Goal: Task Accomplishment & Management: Manage account settings

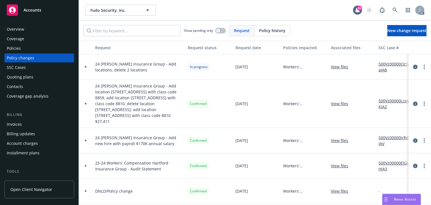
click at [394, 12] on icon at bounding box center [395, 10] width 5 height 5
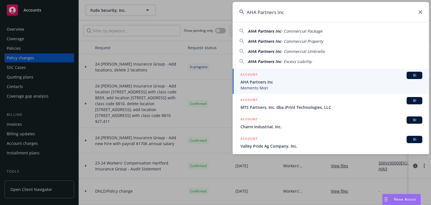
type input "AHA Partners Inc"
click at [260, 82] on span "AHA Partners Inc" at bounding box center [331, 82] width 182 height 6
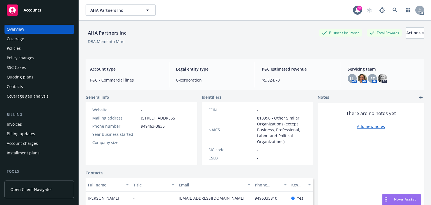
click at [24, 48] on div "Policies" at bounding box center [39, 48] width 65 height 9
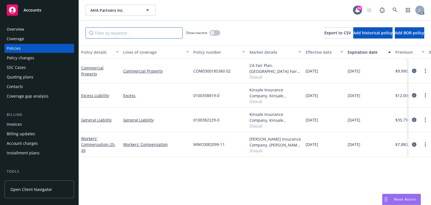
click at [109, 35] on input "Filter by keyword..." at bounding box center [134, 32] width 97 height 11
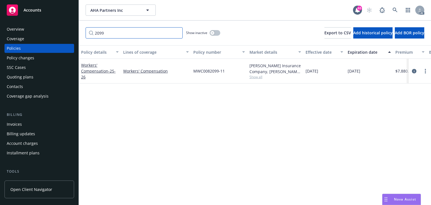
type input "2099"
click at [158, 114] on div "Policy details Lines of coverage Policy number Market details Effective date Ex…" at bounding box center [255, 124] width 352 height 159
drag, startPoint x: 415, startPoint y: 69, endPoint x: 410, endPoint y: 72, distance: 6.2
click at [415, 69] on icon "circleInformation" at bounding box center [414, 71] width 4 height 4
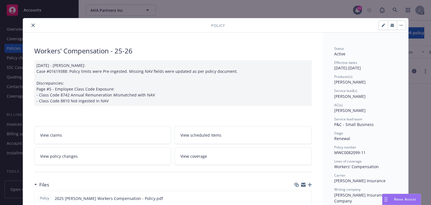
scroll to position [90, 0]
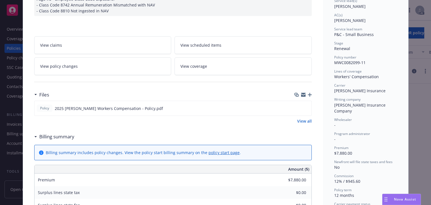
click at [119, 63] on link "View policy changes" at bounding box center [102, 66] width 137 height 18
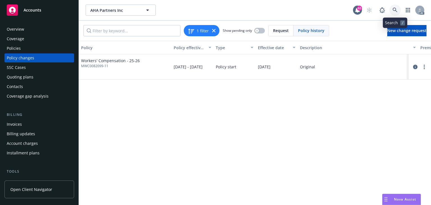
click at [395, 8] on icon at bounding box center [395, 10] width 5 height 5
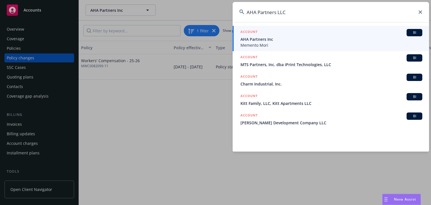
type input "AHA Partners LLC"
click at [266, 42] on span "AHA Partners Inc" at bounding box center [331, 39] width 182 height 6
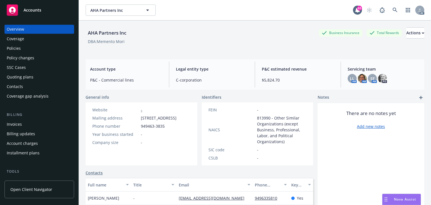
click at [30, 51] on div "Policies" at bounding box center [39, 48] width 65 height 9
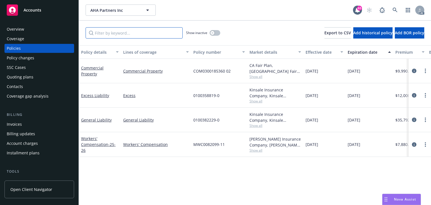
click at [144, 37] on input "Filter by keyword..." at bounding box center [134, 32] width 97 height 11
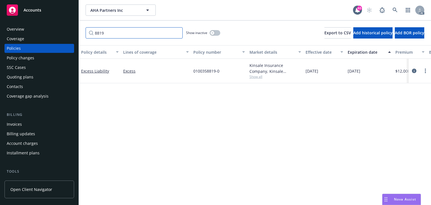
type input "8819"
drag, startPoint x: 350, startPoint y: 121, endPoint x: 332, endPoint y: 109, distance: 21.5
click at [348, 120] on div "Policy details Lines of coverage Policy number Market details Effective date Ex…" at bounding box center [255, 124] width 352 height 159
click at [360, 100] on div "Policy details Lines of coverage Policy number Market details Effective date Ex…" at bounding box center [255, 124] width 352 height 159
click at [414, 70] on icon "circleInformation" at bounding box center [414, 70] width 4 height 4
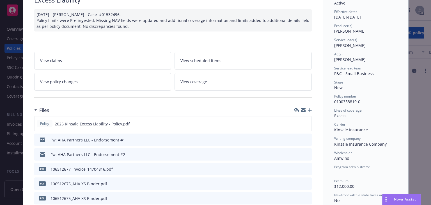
scroll to position [22, 0]
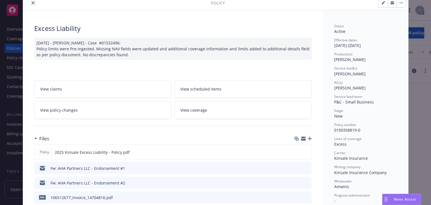
click at [121, 104] on link "View policy changes" at bounding box center [102, 110] width 137 height 18
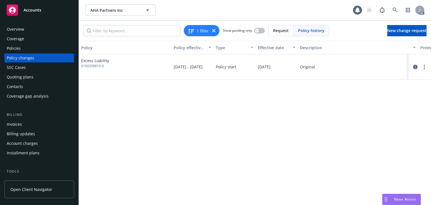
click at [198, 126] on div "Policy Policy effective dates Type Effective date Description Premium change An…" at bounding box center [255, 123] width 352 height 164
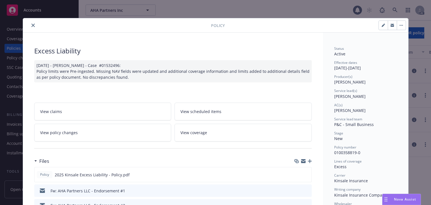
scroll to position [17, 0]
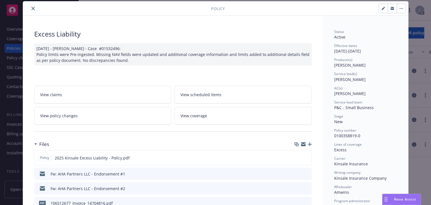
click at [304, 189] on icon "preview file" at bounding box center [306, 188] width 5 height 4
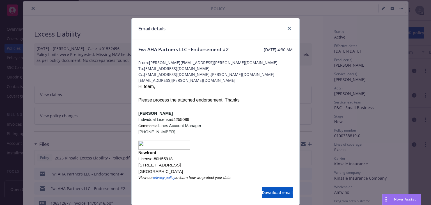
click at [207, 103] on div "Please process the attached endorsement. Thanks" at bounding box center [215, 100] width 154 height 7
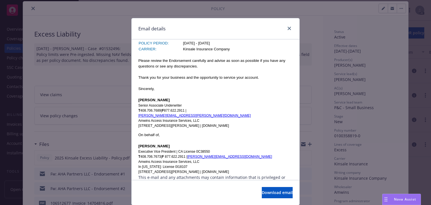
scroll to position [285, 0]
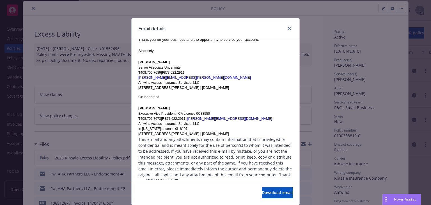
click at [287, 33] on div "Email details" at bounding box center [216, 28] width 168 height 21
click at [289, 29] on icon "close" at bounding box center [289, 28] width 3 height 3
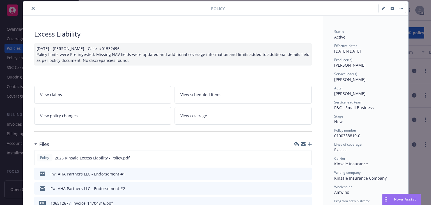
click at [30, 10] on button "close" at bounding box center [33, 8] width 7 height 7
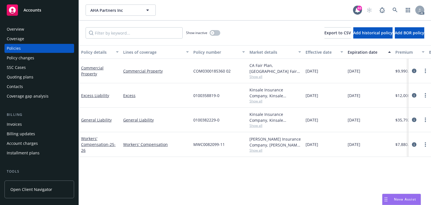
click at [390, 8] on div "AC" at bounding box center [394, 9] width 61 height 11
click at [391, 8] on link at bounding box center [394, 9] width 11 height 11
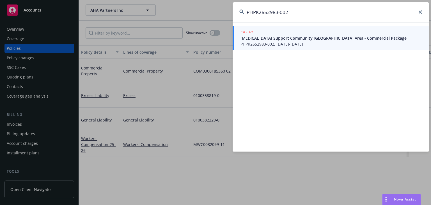
type input "PHPK2652983-002"
click at [287, 37] on span "Cancer Support Community San Francisco Bay Area - Commercial Package" at bounding box center [331, 38] width 182 height 6
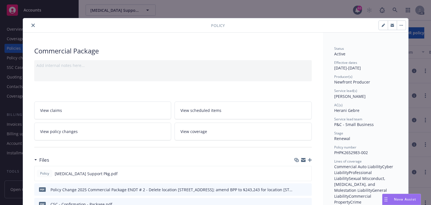
click at [69, 130] on span "View policy changes" at bounding box center [59, 131] width 38 height 6
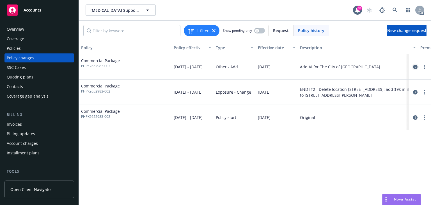
click at [414, 68] on icon "circleInformation" at bounding box center [415, 67] width 4 height 4
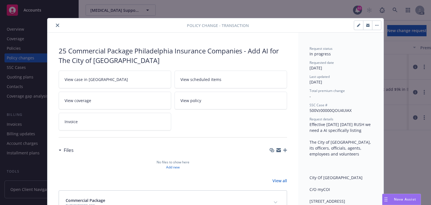
scroll to position [17, 0]
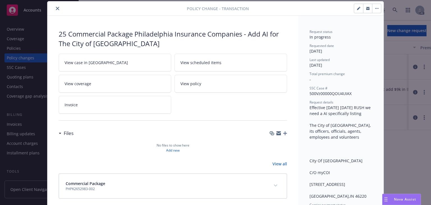
click at [94, 62] on link "View case in SSC" at bounding box center [115, 63] width 113 height 18
click at [56, 7] on icon "close" at bounding box center [57, 8] width 3 height 3
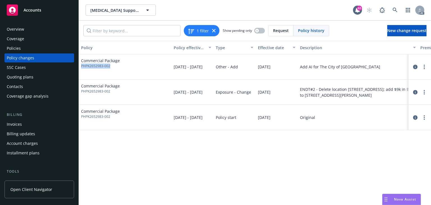
drag, startPoint x: 119, startPoint y: 67, endPoint x: 82, endPoint y: 64, distance: 37.7
click at [82, 64] on div "Commercial Package PHPK2652983-002" at bounding box center [125, 66] width 93 height 25
copy span "PHPK2652983-002"
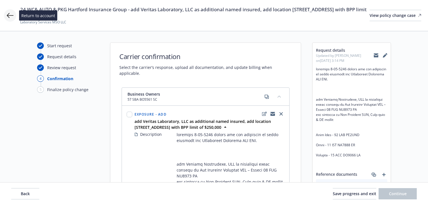
click at [9, 15] on icon at bounding box center [10, 15] width 7 height 7
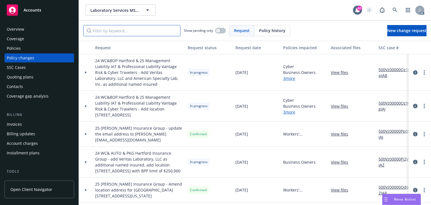
click at [118, 31] on input "Filter by keyword..." at bounding box center [131, 30] width 97 height 11
paste input "24 WC& AUTO & PKG Hartford Insurance Group - add Veritas Laboratory, LLC as add…"
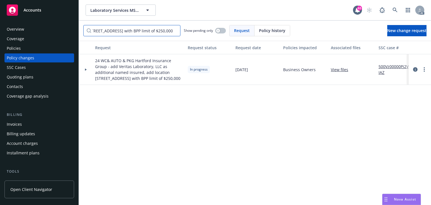
type input "24 WC& AUTO & PKG Hartford Insurance Group - add Veritas Laboratory, LLC as add…"
click at [87, 72] on div at bounding box center [86, 69] width 14 height 31
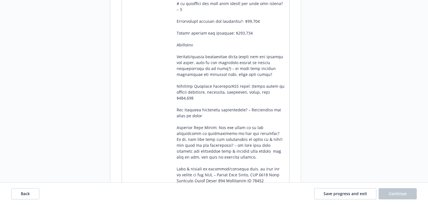
scroll to position [1407, 0]
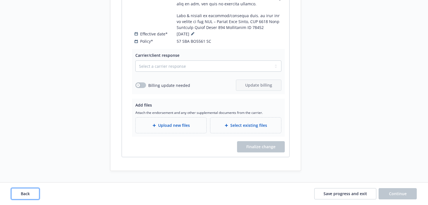
click at [27, 191] on span "Back" at bounding box center [25, 193] width 9 height 5
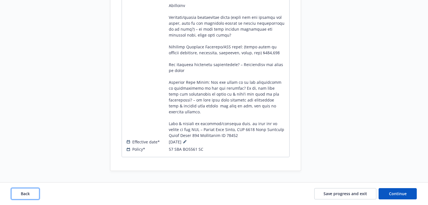
scroll to position [1150, 0]
click at [27, 191] on span "Back" at bounding box center [25, 193] width 9 height 5
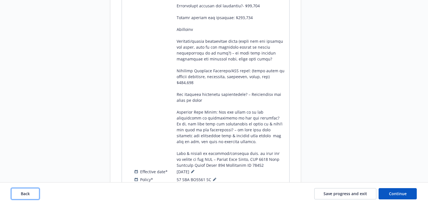
click at [27, 191] on span "Back" at bounding box center [25, 193] width 9 height 5
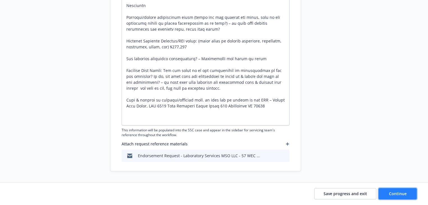
click at [397, 196] on button "Continue" at bounding box center [397, 193] width 38 height 11
type textarea "x"
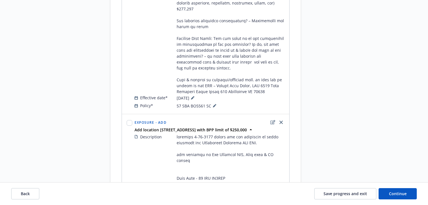
scroll to position [629, 0]
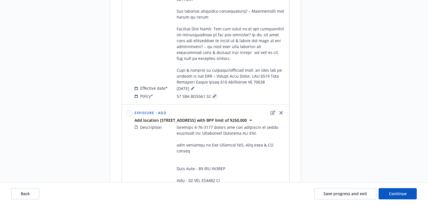
click at [212, 99] on button at bounding box center [214, 96] width 7 height 7
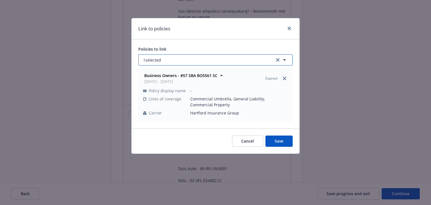
click at [175, 57] on button "1 selected" at bounding box center [215, 59] width 154 height 11
select select "ACTIVE"
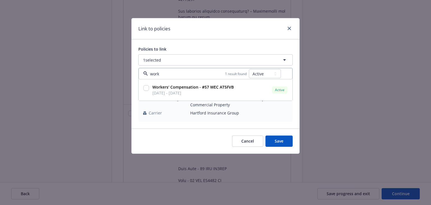
type input "work"
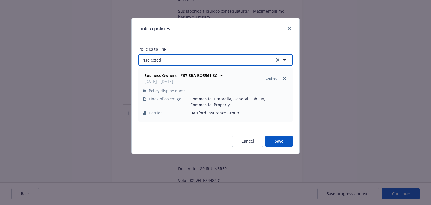
click at [179, 61] on button "1 selected" at bounding box center [215, 59] width 154 height 11
select select "ACTIVE"
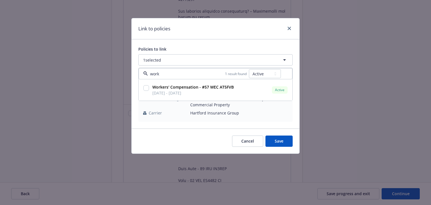
type input "work"
click at [272, 73] on select "All Active Upcoming Expired Cancelled" at bounding box center [265, 73] width 32 height 9
select select "EXPIRED"
click at [249, 69] on select "All Active Upcoming Expired Cancelled" at bounding box center [265, 73] width 32 height 9
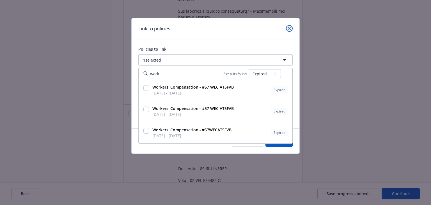
click at [291, 27] on link "close" at bounding box center [289, 28] width 7 height 7
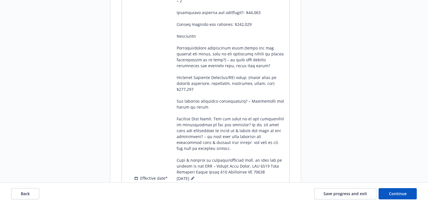
scroll to position [426, 0]
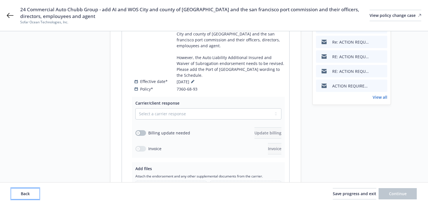
click at [33, 188] on button "Back" at bounding box center [25, 193] width 28 height 11
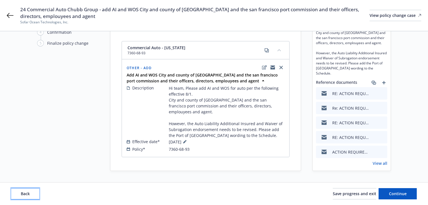
scroll to position [46, 0]
click at [33, 188] on button "Back" at bounding box center [25, 193] width 28 height 11
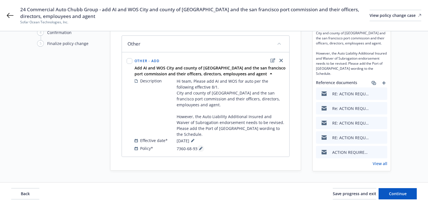
click at [200, 146] on icon at bounding box center [200, 147] width 3 height 3
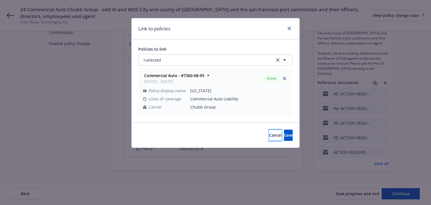
click at [269, 136] on button "Cancel" at bounding box center [275, 134] width 13 height 11
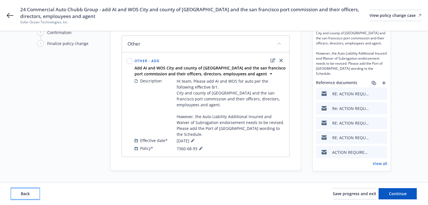
click at [22, 191] on span "Back" at bounding box center [25, 193] width 9 height 5
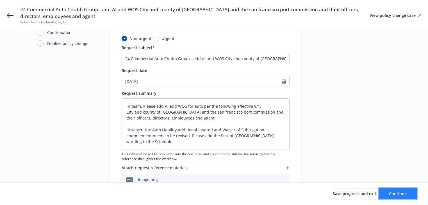
click at [394, 196] on button "Continue" at bounding box center [397, 193] width 38 height 11
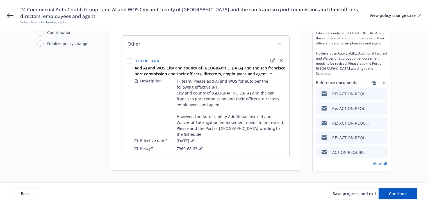
click at [202, 145] on button at bounding box center [200, 148] width 7 height 7
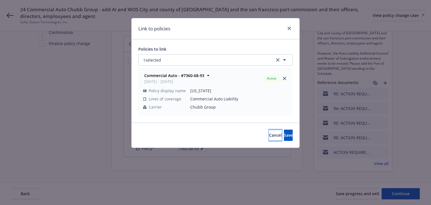
click at [269, 136] on span "Cancel" at bounding box center [275, 134] width 13 height 5
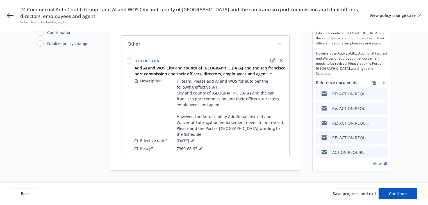
click at [273, 61] on icon "edit" at bounding box center [272, 60] width 5 height 4
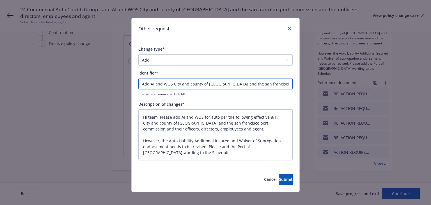
click at [139, 83] on input "Add AI and WOS City and county of san francisco and the san francisco port comm…" at bounding box center [215, 83] width 154 height 11
type textarea "x"
type input "EAdd AI and WOS City and county of san francisco and the san francisco port com…"
type textarea "x"
type input "ENAdd AI and WOS City and county of san francisco and the san francisco port co…"
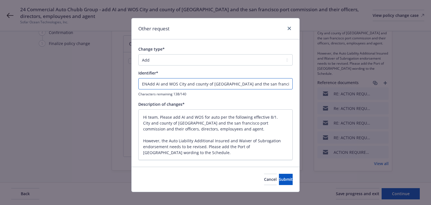
type textarea "x"
type input "ENDAdd AI and WOS City and county of san francisco and the san francisco port c…"
type textarea "x"
type input "ENDTAdd AI and WOS City and county of san francisco and the san francisco port …"
type textarea "x"
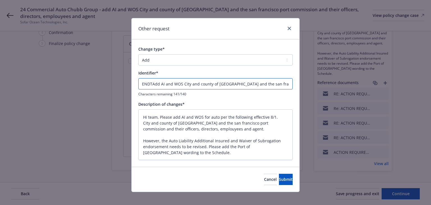
type input "ENDT#Add AI and WOS City and county of san francisco and the san francisco port…"
type textarea "x"
type input "ENDT#0Add AI and WOS City and county of san francisco and the san francisco por…"
type textarea "x"
type input "ENDT#00Add AI and WOS City and county of san francisco and the san francisco po…"
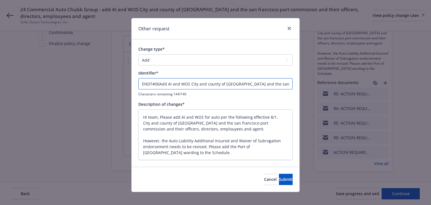
type textarea "x"
type input "ENDT#001Add AI and WOS City and county of san francisco and the san francisco p…"
type textarea "x"
type input "ENDT#001 -Add AI and WOS City and county of san francisco and the san francisco…"
type textarea "x"
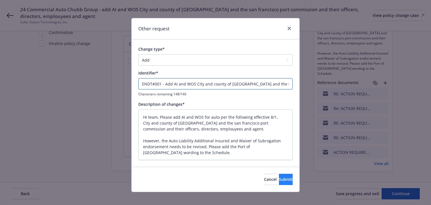
type input "ENDT#001 - Add AI and WOS City and county of san francisco and the san francisc…"
click at [279, 176] on span "Submit" at bounding box center [286, 178] width 14 height 5
type textarea "x"
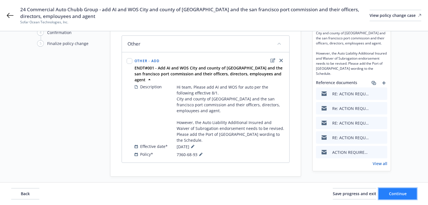
click at [411, 198] on button "Continue" at bounding box center [397, 193] width 38 height 11
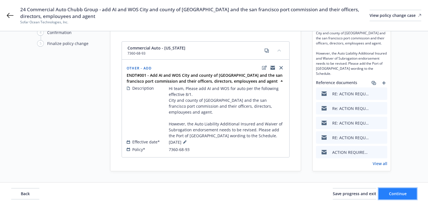
click at [394, 191] on span "Continue" at bounding box center [398, 193] width 18 height 5
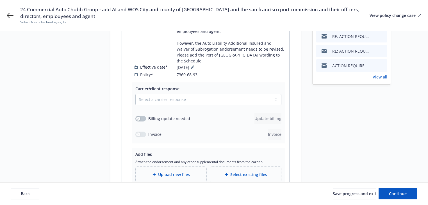
scroll to position [136, 0]
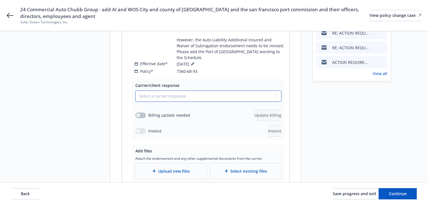
click at [190, 90] on select "Select a carrier response Accepted Accepted with revision No endorsement needed…" at bounding box center [208, 95] width 146 height 11
select select "ACCEPTED"
click at [135, 90] on select "Select a carrier response Accepted Accepted with revision No endorsement needed…" at bounding box center [208, 95] width 146 height 11
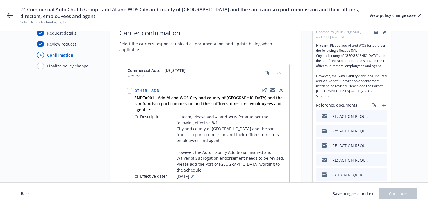
scroll to position [0, 0]
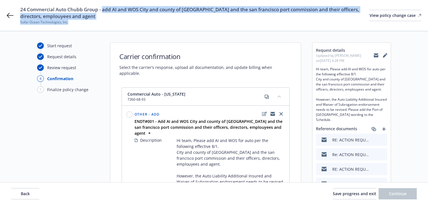
drag, startPoint x: 102, startPoint y: 9, endPoint x: 105, endPoint y: 21, distance: 12.6
click at [105, 21] on div "24 Commercial Auto Chubb Group - add AI and WOS City and county of san francisc…" at bounding box center [194, 15] width 349 height 19
click at [105, 21] on span "Sofar Ocean Technologies, Inc." at bounding box center [194, 22] width 349 height 5
drag, startPoint x: 101, startPoint y: 8, endPoint x: 106, endPoint y: 15, distance: 7.9
click at [106, 15] on span "24 Commercial Auto Chubb Group - add AI and WOS City and county of san francisc…" at bounding box center [194, 12] width 349 height 13
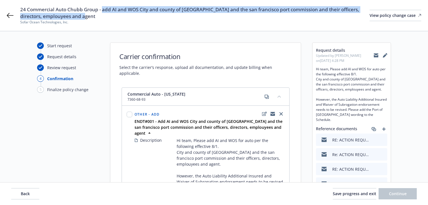
copy span "add AI and WOS City and county of san francisco and the san francisco port comm…"
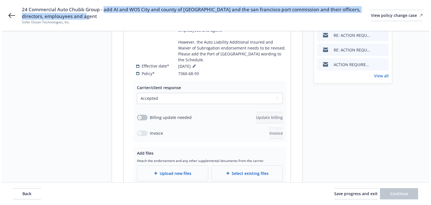
scroll to position [135, 0]
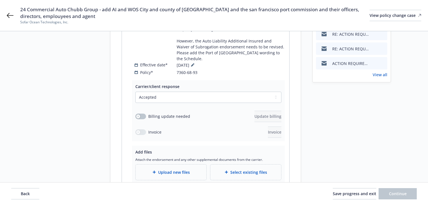
click at [187, 164] on div "Upload new files" at bounding box center [171, 171] width 71 height 15
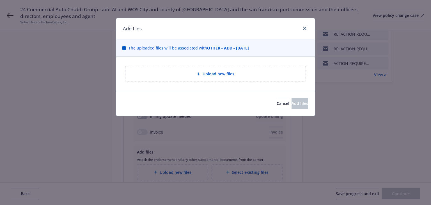
click at [214, 74] on span "Upload new files" at bounding box center [219, 74] width 32 height 6
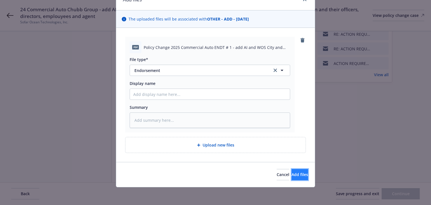
click at [292, 172] on span "Add files" at bounding box center [300, 173] width 17 height 5
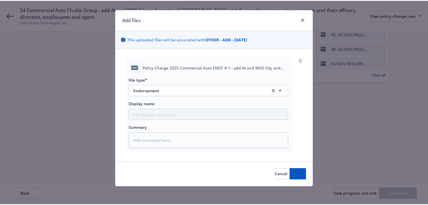
scroll to position [8, 0]
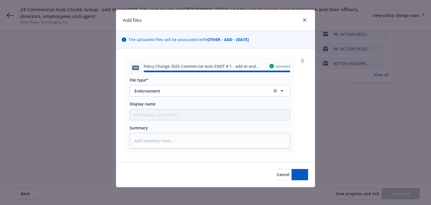
type textarea "x"
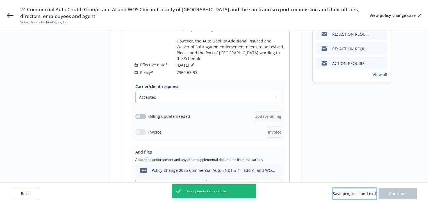
click at [356, 196] on button "Save progress and exit" at bounding box center [353, 193] width 43 height 11
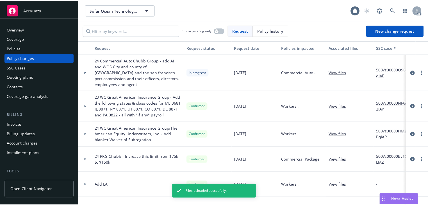
scroll to position [45, 0]
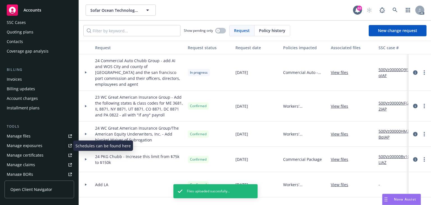
click at [26, 145] on div "Manage exposures" at bounding box center [25, 145] width 36 height 9
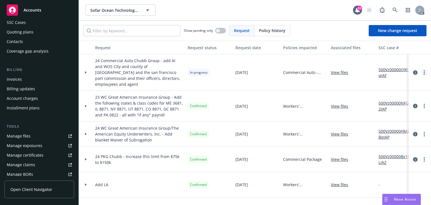
click at [423, 69] on link "more" at bounding box center [424, 72] width 7 height 7
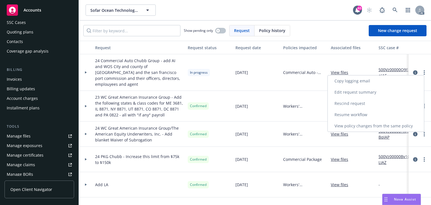
click at [355, 113] on link "Resume workflow" at bounding box center [376, 114] width 96 height 11
select select "ACCEPTED"
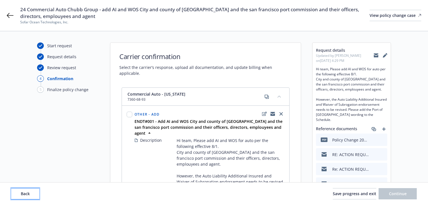
click at [33, 193] on button "Back" at bounding box center [25, 193] width 28 height 11
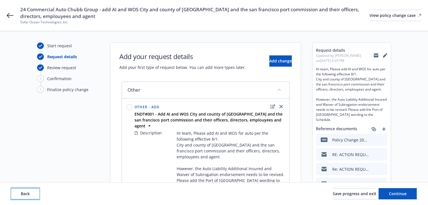
click at [33, 193] on button "Back" at bounding box center [25, 193] width 28 height 11
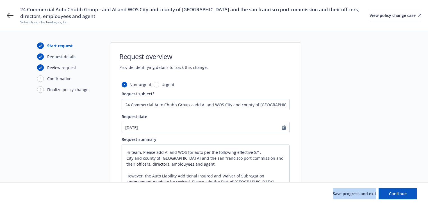
click at [33, 193] on div "Save progress and exit Continue" at bounding box center [213, 193] width 405 height 11
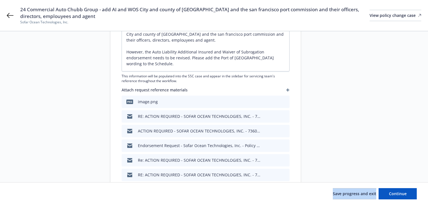
scroll to position [67, 0]
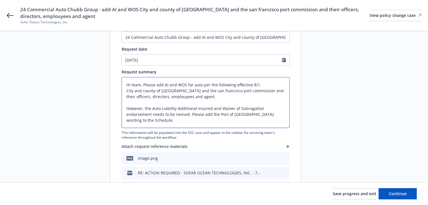
click at [174, 122] on textarea "Hi team, Please add AI and WOS for auto per the following effective 8/1. City a…" at bounding box center [205, 102] width 168 height 51
type textarea "x"
type textarea "Hi team, Please add AI and WOS for auto per the following effective 8/1. City a…"
type textarea "x"
type textarea "Hi team, Please add AI and WOS for auto per the following effective 8/1. City a…"
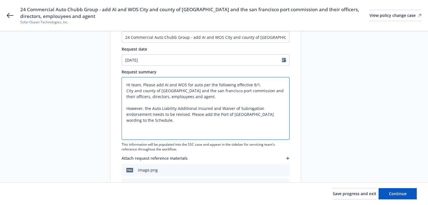
paste textarea "City and county of sanfrancisco and san francisco port commission and their off…"
type textarea "x"
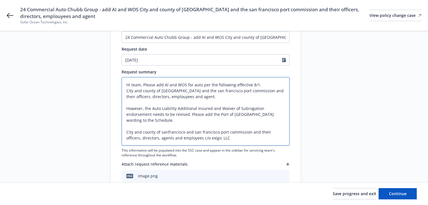
type textarea "Hi team, Please add AI and WOS for auto per the following effective 8/1. City a…"
click at [218, 138] on textarea "Hi team, Please add AI and WOS for auto per the following effective 8/1. City a…" at bounding box center [205, 111] width 168 height 68
type textarea "x"
type textarea "Hi team, Please add AI and WOS for auto per the following effective 8/1. City a…"
type textarea "x"
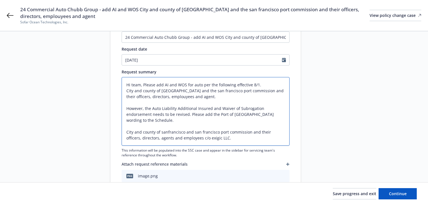
type textarea "Hi team, Please add AI and WOS for auto per the following effective 8/1. City a…"
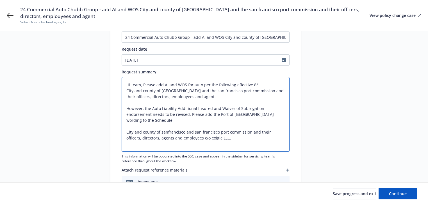
paste textarea "P.O. Box 4668 - ECM#35050 NEW YORK, NY, 10163-4668"
type textarea "x"
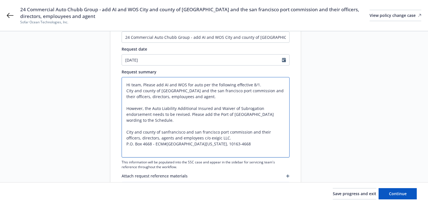
type textarea "Hi team, Please add AI and WOS for auto per the following effective 8/1. City a…"
click at [162, 132] on textarea "Hi team, Please add AI and WOS for auto per the following effective 8/1. City a…" at bounding box center [205, 117] width 168 height 80
type textarea "x"
type textarea "Hi team, Please add AI and WOS for auto per the following effective 8/1. City a…"
type textarea "x"
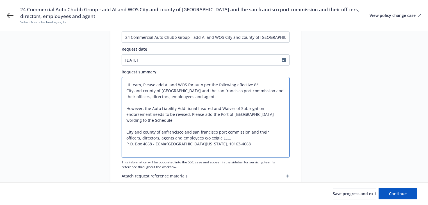
type textarea "Hi team, Please add AI and WOS for auto per the following effective 8/1. City a…"
click at [195, 130] on textarea "Hi team, Please add AI and WOS for auto per the following effective 8/1. City a…" at bounding box center [205, 117] width 168 height 80
type textarea "x"
type textarea "Hi team, Please add AI and WOS for auto per the following effective 8/1. City a…"
type textarea "x"
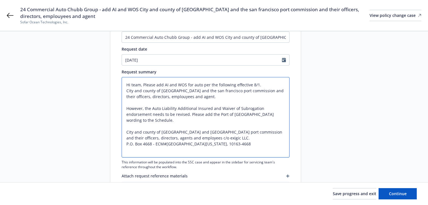
drag, startPoint x: 182, startPoint y: 150, endPoint x: 125, endPoint y: 133, distance: 60.0
click at [125, 133] on textarea "Hi team, Please add AI and WOS for auto per the following effective 8/1. City a…" at bounding box center [205, 117] width 168 height 80
type textarea "Hi team, Please add AI and WOS for auto per the following effective 8/1. City a…"
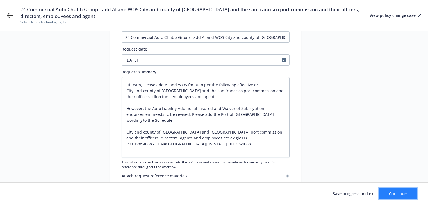
click at [403, 194] on span "Continue" at bounding box center [398, 193] width 18 height 5
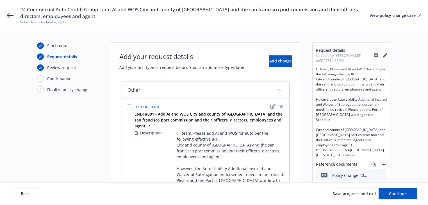
scroll to position [81, 0]
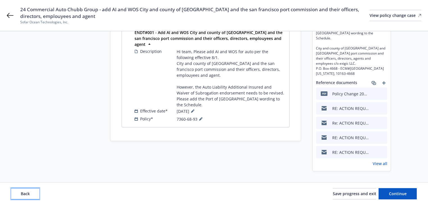
click at [21, 194] on span "Back" at bounding box center [25, 193] width 9 height 5
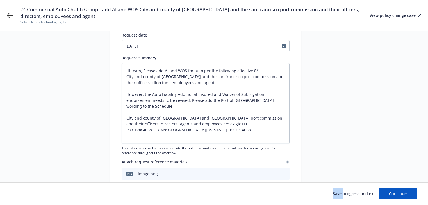
click at [21, 194] on div "Save progress and exit Continue" at bounding box center [213, 193] width 405 height 11
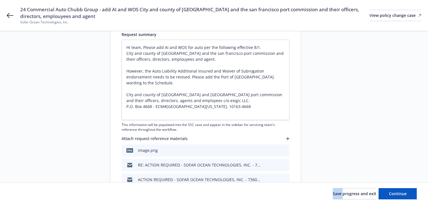
scroll to position [149, 0]
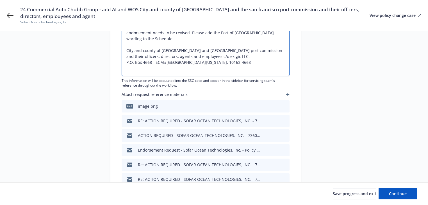
drag, startPoint x: 127, startPoint y: 49, endPoint x: 193, endPoint y: 73, distance: 69.5
click at [193, 73] on textarea "Hi team, Please add AI and WOS for auto per the following effective 8/1. City a…" at bounding box center [205, 36] width 168 height 80
click at [192, 73] on textarea "Hi team, Please add AI and WOS for auto per the following effective 8/1. City a…" at bounding box center [205, 36] width 168 height 80
drag, startPoint x: 127, startPoint y: 50, endPoint x: 195, endPoint y: 71, distance: 71.4
click at [195, 71] on textarea "Hi team, Please add AI and WOS for auto per the following effective 8/1. City a…" at bounding box center [205, 36] width 168 height 80
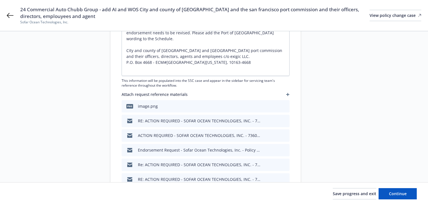
type textarea "x"
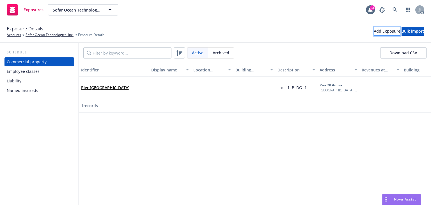
click at [374, 33] on div "Add Exposure" at bounding box center [387, 31] width 27 height 8
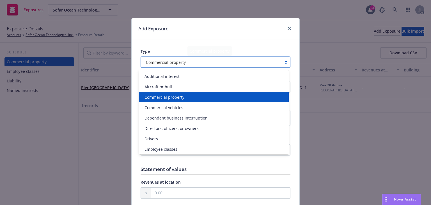
click at [202, 59] on div "Commercial property" at bounding box center [211, 62] width 135 height 6
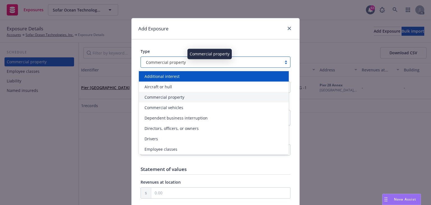
click at [192, 74] on div "Additional interest" at bounding box center [213, 76] width 143 height 6
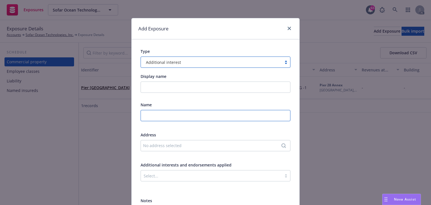
click at [155, 115] on input "text" at bounding box center [216, 115] width 150 height 11
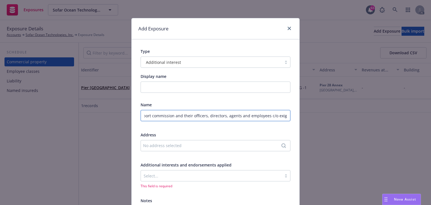
scroll to position [0, 98]
type input "City and county of sanfrancisco and san francisco port commission and their off…"
click at [175, 148] on div "No address selected" at bounding box center [216, 145] width 150 height 11
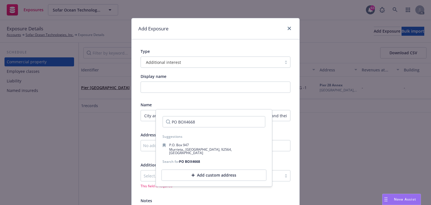
click at [186, 121] on input "PO BOX4668" at bounding box center [213, 121] width 103 height 11
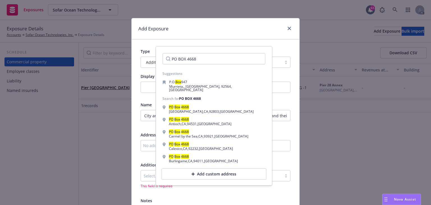
type input "PO BOX 4668"
click at [204, 170] on div "Add custom address" at bounding box center [213, 173] width 105 height 11
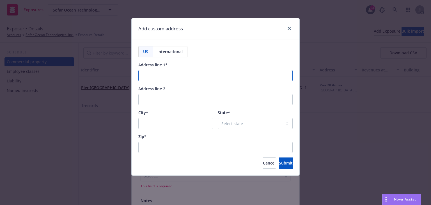
click at [160, 70] on input "Address line 1*" at bounding box center [215, 75] width 154 height 11
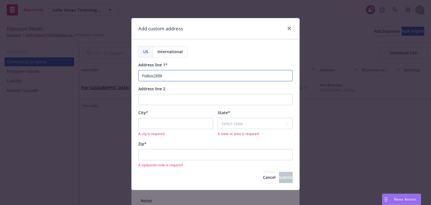
click at [145, 77] on input "PoBox2888" at bounding box center [215, 75] width 154 height 11
drag, startPoint x: 152, startPoint y: 75, endPoint x: 177, endPoint y: 77, distance: 24.5
click at [177, 77] on input "Po Box2888" at bounding box center [215, 75] width 154 height 11
click at [141, 74] on input "Po Box 4668" at bounding box center [215, 75] width 154 height 11
click at [145, 72] on input "P.o Box 4668" at bounding box center [215, 75] width 154 height 11
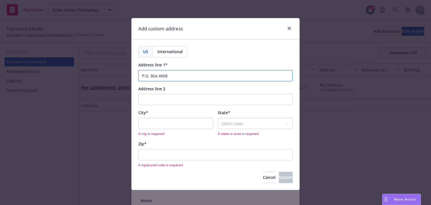
click at [173, 75] on input "P.O. Box 4668" at bounding box center [215, 75] width 154 height 11
type input "P.O. Box 4668 - ECM#35050"
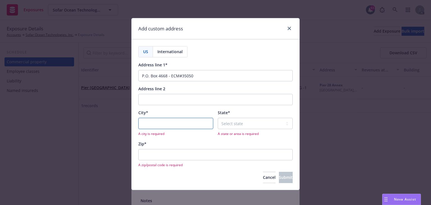
click at [174, 125] on input "City*" at bounding box center [175, 123] width 75 height 11
type input "[US_STATE]"
click at [247, 126] on select "Select state [US_STATE] [US_STATE] [US_STATE] [US_STATE] [US_STATE] [PERSON_NAM…" at bounding box center [255, 123] width 75 height 11
select select "NY"
click at [218, 118] on select "Select state [US_STATE] [US_STATE] [US_STATE] [US_STATE] [US_STATE] [PERSON_NAM…" at bounding box center [255, 123] width 75 height 11
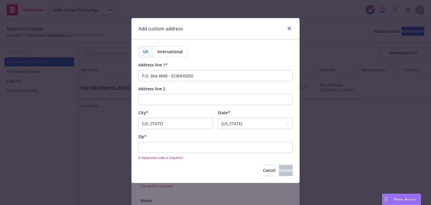
click at [164, 141] on div "Zip* A zip/postal code is required" at bounding box center [215, 146] width 154 height 26
click at [164, 145] on input "Zip*" at bounding box center [215, 146] width 154 height 11
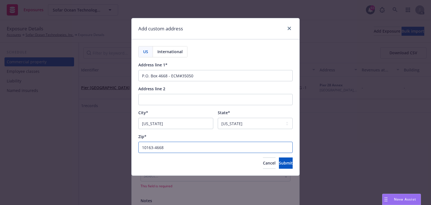
type input "10163-4668"
click at [193, 110] on div "City*" at bounding box center [175, 112] width 75 height 6
click at [279, 164] on span "Submit" at bounding box center [286, 162] width 14 height 5
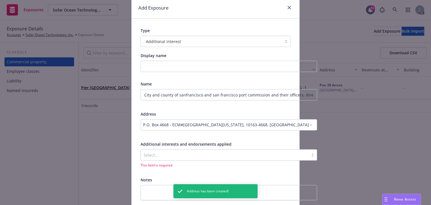
scroll to position [45, 0]
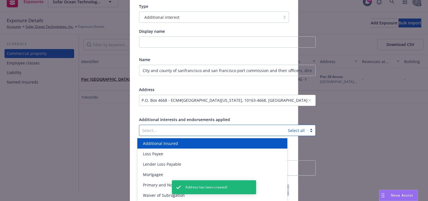
click at [161, 125] on div "Select... Select all" at bounding box center [227, 130] width 176 height 11
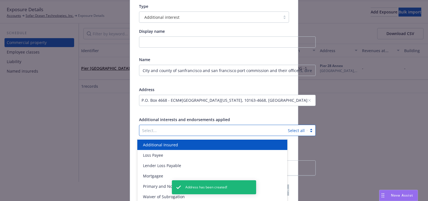
click at [164, 144] on span "Additional Insured" at bounding box center [160, 145] width 35 height 6
click at [214, 130] on div at bounding box center [239, 130] width 109 height 7
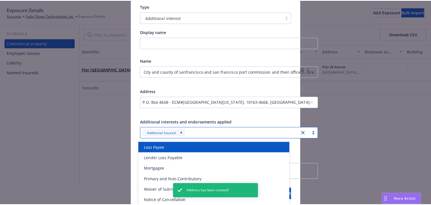
scroll to position [0, 0]
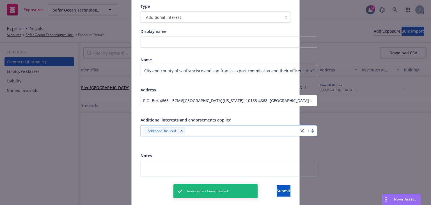
click at [210, 134] on div "Additional Insured" at bounding box center [220, 130] width 158 height 9
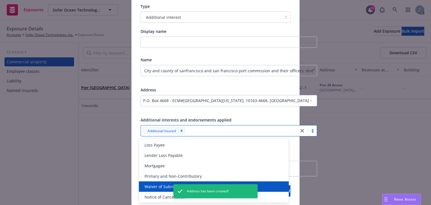
click at [160, 189] on span "Waiver of Subrogation" at bounding box center [166, 186] width 42 height 6
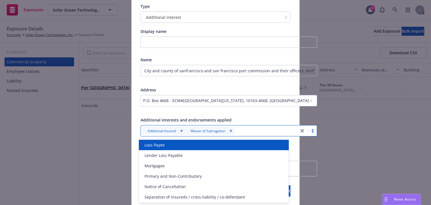
click at [245, 113] on div at bounding box center [229, 110] width 176 height 5
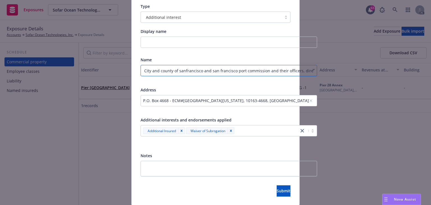
click at [219, 73] on input "City and county of sanfrancisco and san francisco port commission and their off…" at bounding box center [229, 70] width 176 height 11
click at [277, 187] on button "Submit" at bounding box center [284, 190] width 14 height 11
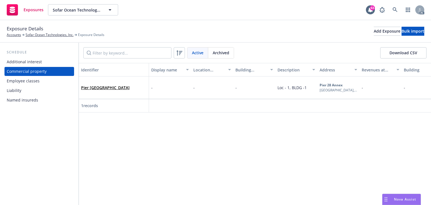
click at [38, 62] on div "Additional interest" at bounding box center [24, 61] width 35 height 9
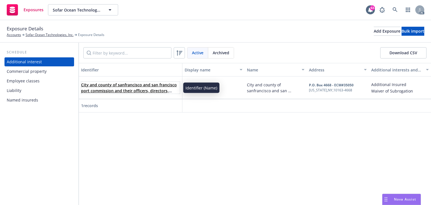
click at [146, 84] on link "City and county of sanfrancisco and san francisco port commission and their off…" at bounding box center [129, 90] width 96 height 17
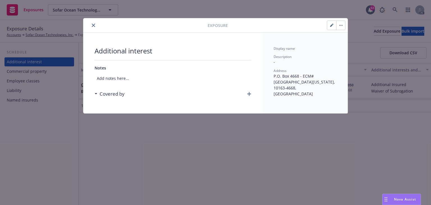
click at [248, 93] on icon "button" at bounding box center [249, 94] width 4 height 4
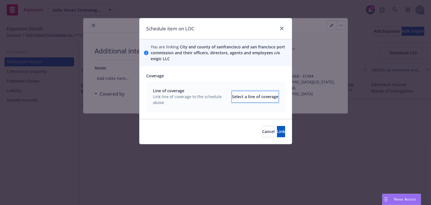
click at [243, 94] on div "Select a line of coverage" at bounding box center [255, 96] width 46 height 11
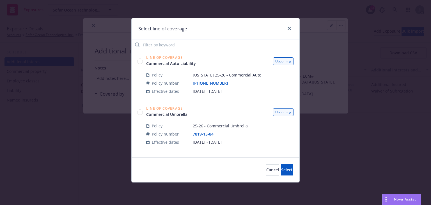
click at [160, 45] on input "Filter by keyword" at bounding box center [216, 44] width 168 height 11
drag, startPoint x: 172, startPoint y: 45, endPoint x: 94, endPoint y: 40, distance: 77.6
click at [94, 40] on div "Select line of coverage AUTO Line of Coverage Commercial Auto Liability Upcomin…" at bounding box center [215, 102] width 431 height 205
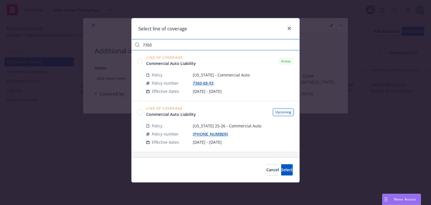
type input "7360"
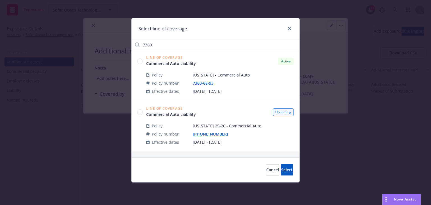
drag, startPoint x: 142, startPoint y: 61, endPoint x: 147, endPoint y: 89, distance: 27.7
click at [142, 61] on circle at bounding box center [139, 60] width 5 height 5
click at [285, 171] on button "Select" at bounding box center [287, 169] width 12 height 11
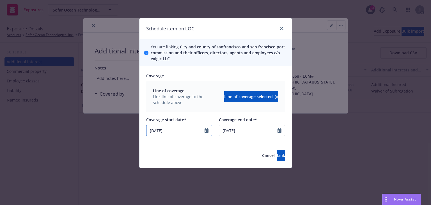
drag, startPoint x: 198, startPoint y: 133, endPoint x: 95, endPoint y: 120, distance: 103.5
click at [40, 118] on div "Schedule item on LOC You are linking City and county of sanfrancisco and [GEOGR…" at bounding box center [215, 102] width 431 height 205
select select "10"
type input "[DATE]"
click at [277, 156] on button "Link" at bounding box center [281, 155] width 8 height 11
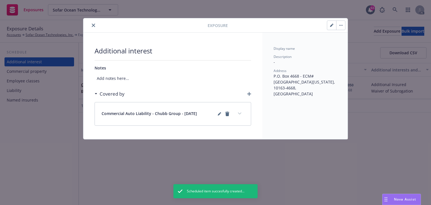
click at [249, 94] on icon "button" at bounding box center [249, 94] width 4 height 4
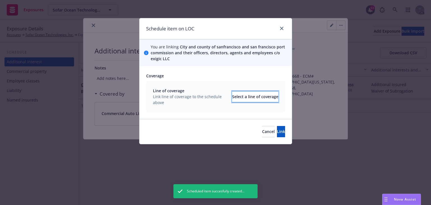
click at [249, 92] on div "Select a line of coverage" at bounding box center [255, 96] width 46 height 11
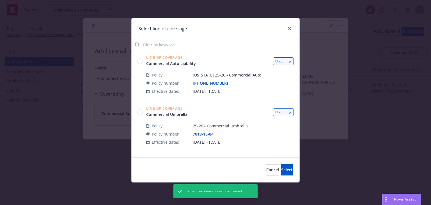
click at [185, 46] on input "Filter by keyword" at bounding box center [216, 44] width 168 height 11
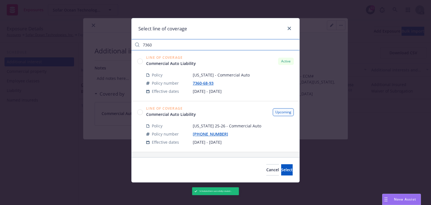
type input "7360"
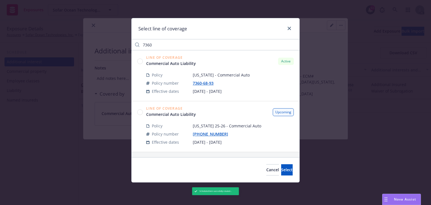
click at [140, 113] on circle at bounding box center [139, 111] width 5 height 5
click at [284, 171] on button "Select" at bounding box center [287, 169] width 12 height 11
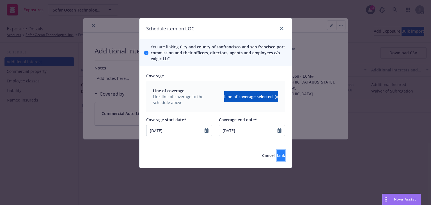
click at [277, 155] on span "Link" at bounding box center [281, 154] width 8 height 5
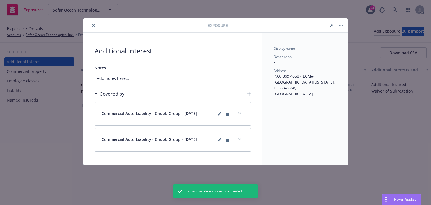
click at [238, 113] on button "expand content" at bounding box center [239, 113] width 9 height 9
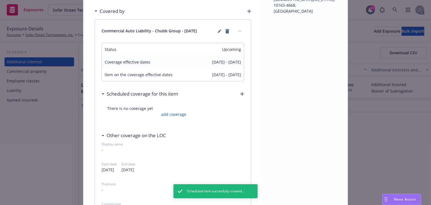
scroll to position [90, 0]
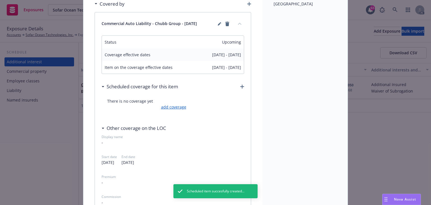
click at [176, 105] on link "add coverage" at bounding box center [173, 107] width 27 height 6
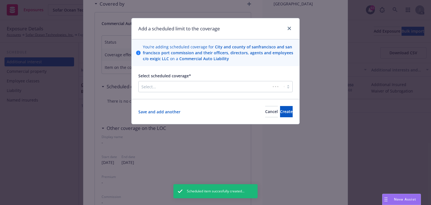
click at [207, 85] on div at bounding box center [204, 86] width 126 height 7
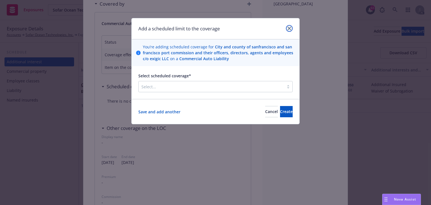
click at [287, 27] on link "close" at bounding box center [289, 28] width 7 height 7
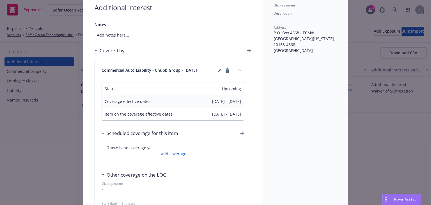
scroll to position [0, 0]
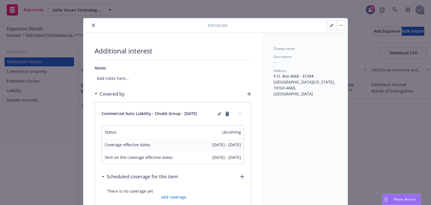
drag, startPoint x: 94, startPoint y: 27, endPoint x: 97, endPoint y: 27, distance: 2.8
click at [94, 27] on button "close" at bounding box center [93, 25] width 7 height 7
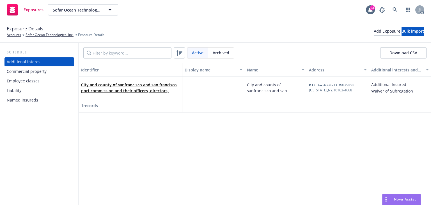
click at [336, 127] on div "Identifier Display name Name Address Additional interests and endorsements appl…" at bounding box center [255, 134] width 352 height 142
drag, startPoint x: 307, startPoint y: 80, endPoint x: 358, endPoint y: 91, distance: 52.7
click at [358, 91] on div "P.O. Box 4668 - ECM#35050 NEW YORK , NY , 10163-4668" at bounding box center [338, 87] width 62 height 22
copy span "P.O. Box 4668 - ECM#35050 NEW YORK , NY , 10163-4668"
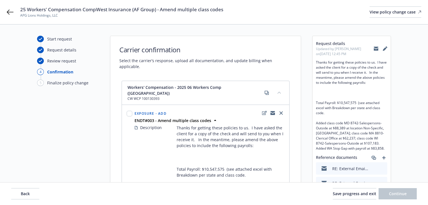
select select "ACCEPTED"
click at [10, 13] on icon at bounding box center [10, 12] width 7 height 7
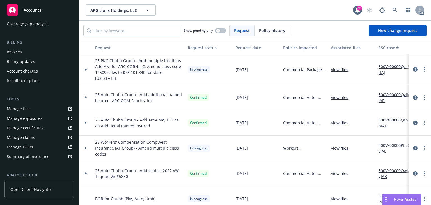
scroll to position [90, 0]
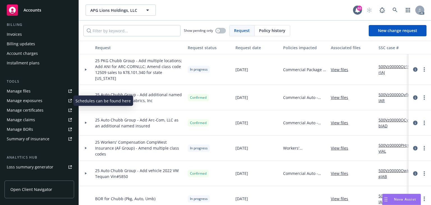
click at [20, 101] on div "Manage exposures" at bounding box center [25, 100] width 36 height 9
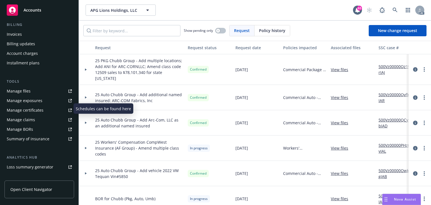
scroll to position [0, 0]
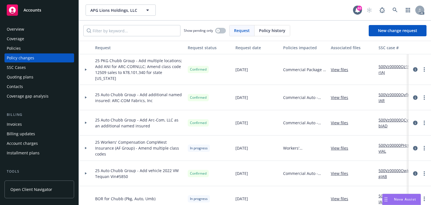
click at [23, 48] on div "Policies" at bounding box center [39, 48] width 65 height 9
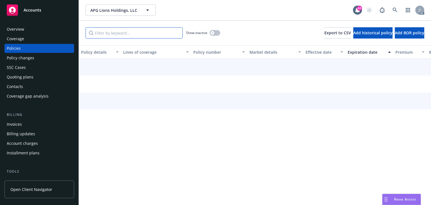
click at [95, 33] on input "Filter by keyword..." at bounding box center [134, 32] width 97 height 11
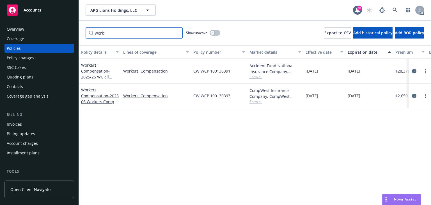
type input "work"
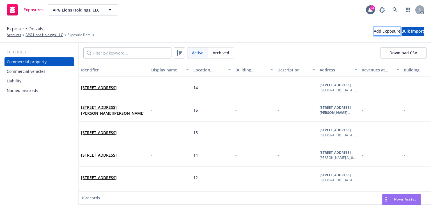
click at [374, 32] on div "Add Exposure" at bounding box center [387, 31] width 27 height 8
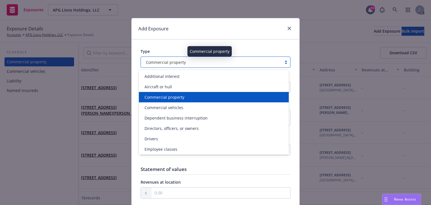
click at [197, 63] on div "Commercial property" at bounding box center [211, 62] width 135 height 6
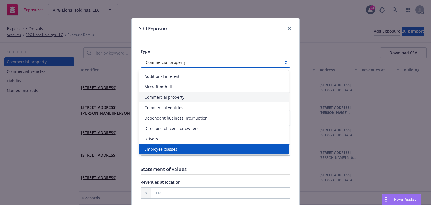
click at [160, 148] on span "Employee classes" at bounding box center [161, 149] width 33 height 6
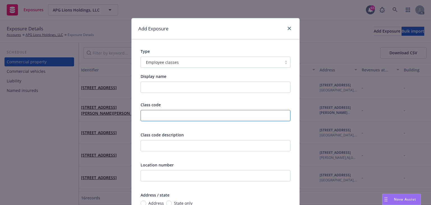
click at [157, 114] on input "text" at bounding box center [216, 115] width 150 height 11
type input "8742"
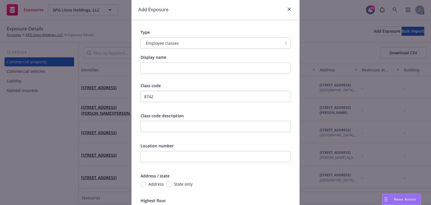
scroll to position [45, 0]
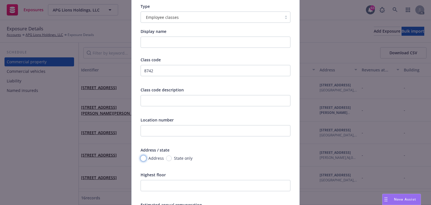
click at [143, 158] on input "Address" at bounding box center [144, 158] width 6 height 6
radio input "true"
click at [171, 171] on div "No address selected" at bounding box center [194, 170] width 102 height 6
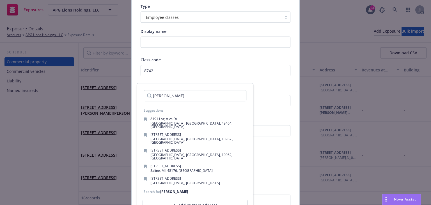
type input "[PERSON_NAME]"
click at [281, 115] on div "Class code 8742 Class code description Location number Address / state Address …" at bounding box center [216, 150] width 150 height 186
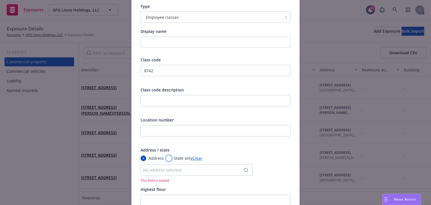
click at [168, 157] on input "State only" at bounding box center [169, 158] width 6 height 6
radio input "true"
click at [172, 167] on select "-- select an option -- [US_STATE] [US_STATE] [US_STATE] [US_STATE] [US_STATE] […" at bounding box center [197, 169] width 112 height 11
select select "MD"
click at [141, 164] on select "-- select an option -- [US_STATE] [US_STATE] [US_STATE] [US_STATE] [US_STATE] […" at bounding box center [197, 169] width 112 height 11
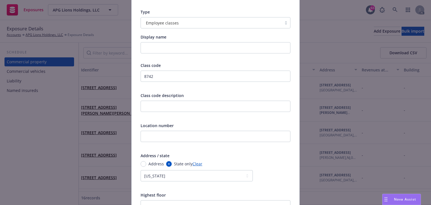
scroll to position [0, 0]
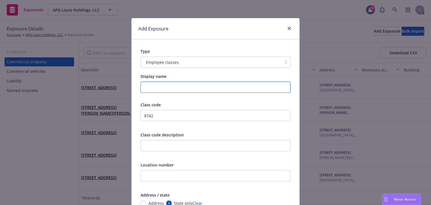
click at [159, 90] on input "Display name" at bounding box center [216, 86] width 150 height 11
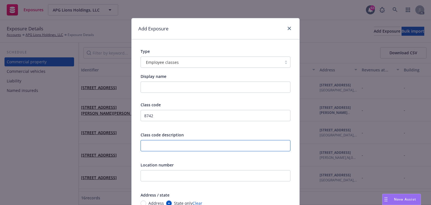
click at [157, 147] on input "text" at bounding box center [216, 145] width 150 height 11
paste input "SALESPERSONS OR COLLECTORS-OUTSIDE"
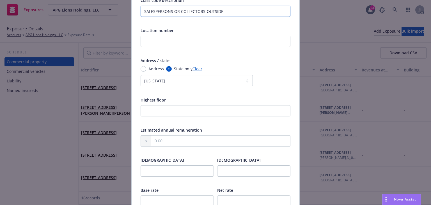
scroll to position [135, 0]
type input "SALESPERSONS OR COLLECTORS-OUTSIDE"
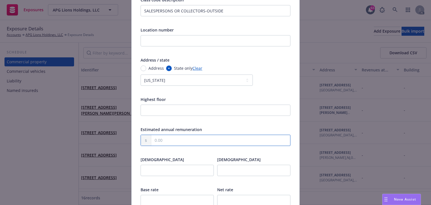
click at [166, 141] on input "text" at bounding box center [220, 140] width 139 height 11
type input "88,389.00"
click at [167, 170] on input "number" at bounding box center [177, 169] width 73 height 11
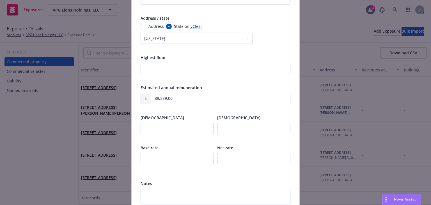
scroll to position [180, 0]
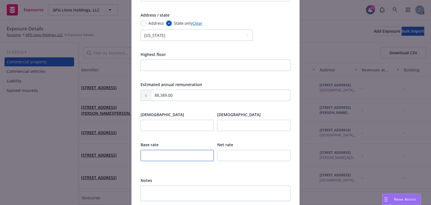
click at [159, 157] on input "number" at bounding box center [177, 155] width 73 height 11
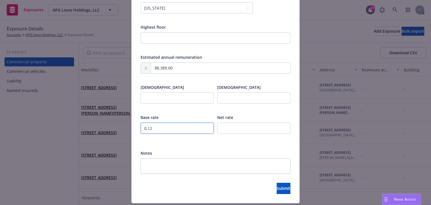
scroll to position [223, 0]
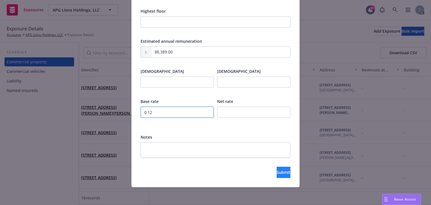
type input "0.12"
click at [281, 173] on button "Submit" at bounding box center [284, 171] width 14 height 11
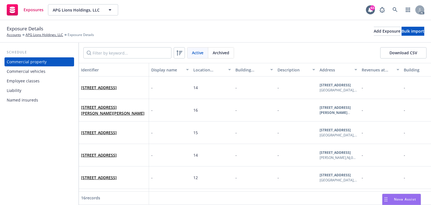
click at [28, 84] on div "Employee classes" at bounding box center [23, 80] width 33 height 9
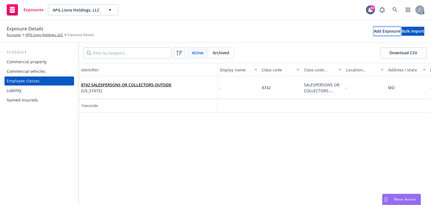
click at [374, 31] on div "Add Exposure" at bounding box center [387, 31] width 27 height 8
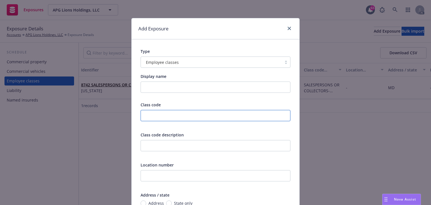
click at [155, 114] on input "text" at bounding box center [216, 115] width 150 height 11
type input "8810"
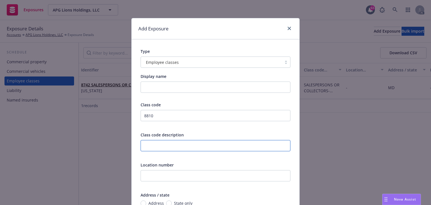
click at [160, 147] on input "text" at bounding box center [216, 145] width 150 height 11
paste input "CLERICAL OFFICE EMPLOYEES NOC"
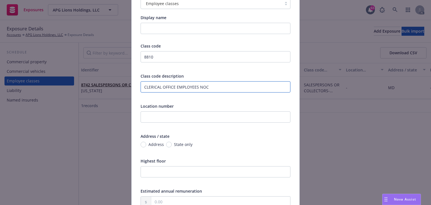
scroll to position [67, 0]
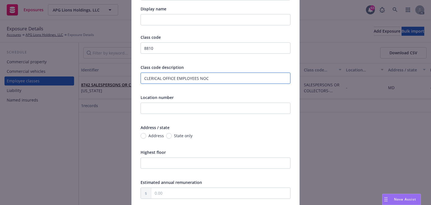
type input "CLERICAL OFFICE EMPLOYEES NOC"
click at [167, 135] on input "State only" at bounding box center [169, 136] width 6 height 6
radio input "true"
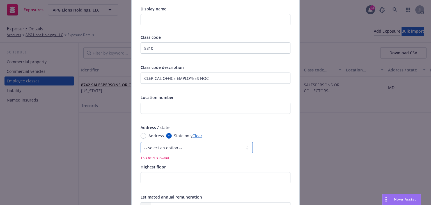
click at [184, 149] on select "-- select an option -- [US_STATE] [US_STATE] [US_STATE] [US_STATE] [US_STATE] […" at bounding box center [197, 147] width 112 height 11
select select "MA"
click at [141, 142] on select "-- select an option -- [US_STATE] [US_STATE] [US_STATE] [US_STATE] [US_STATE] […" at bounding box center [197, 147] width 112 height 11
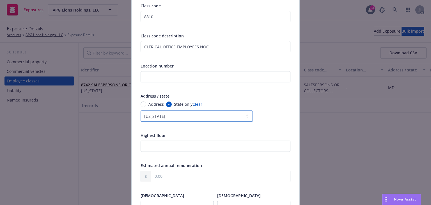
scroll to position [157, 0]
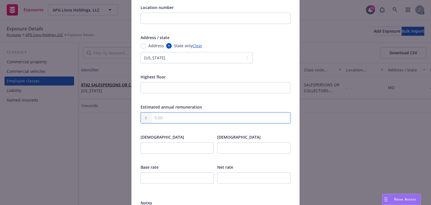
click at [165, 116] on input "text" at bounding box center [220, 117] width 139 height 11
paste input "62,237.00"
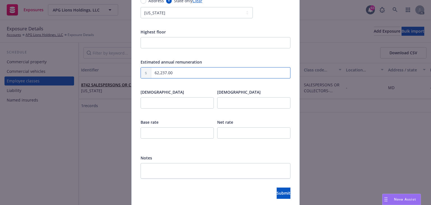
type input "62,237.00"
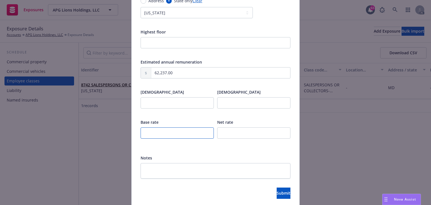
click at [162, 131] on input "number" at bounding box center [177, 132] width 73 height 11
type input "0.04"
click at [277, 192] on span "Submit" at bounding box center [284, 192] width 14 height 5
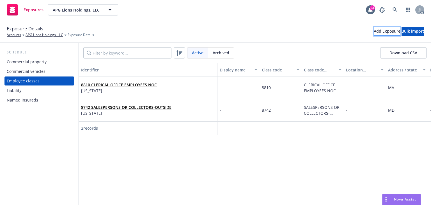
click at [374, 33] on div "Add Exposure" at bounding box center [387, 31] width 27 height 8
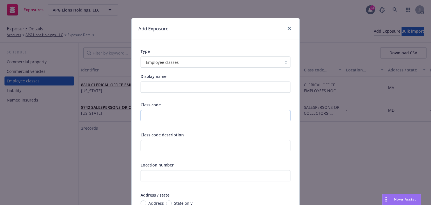
click at [164, 117] on input "text" at bounding box center [216, 115] width 150 height 11
type input "8742"
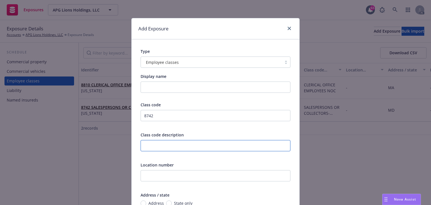
click at [160, 149] on input "text" at bounding box center [216, 145] width 150 height 11
paste input "SALESPERSONS OR COLLECTORS-OUTSIDE"
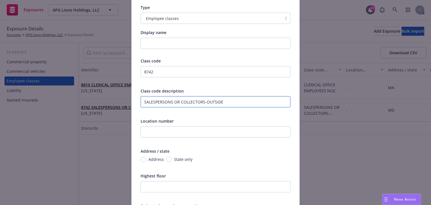
scroll to position [45, 0]
type input "SALESPERSONS OR COLLECTORS-OUTSIDE"
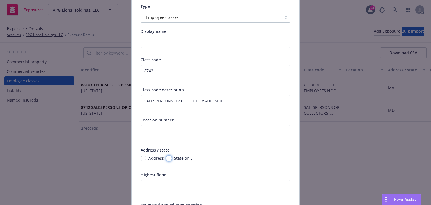
click at [168, 158] on input "State only" at bounding box center [169, 158] width 6 height 6
radio input "true"
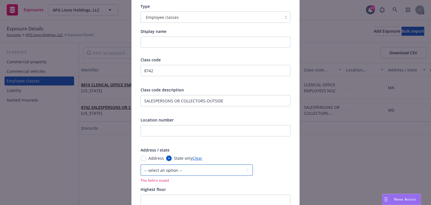
click at [166, 168] on select "-- select an option -- [US_STATE] [US_STATE] [US_STATE] [US_STATE] [US_STATE] […" at bounding box center [197, 169] width 112 height 11
select select "WI"
click at [141, 164] on select "-- select an option -- [US_STATE] [US_STATE] [US_STATE] [US_STATE] [US_STATE] […" at bounding box center [197, 169] width 112 height 11
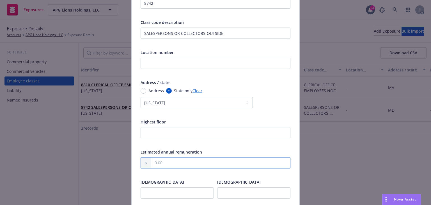
click at [172, 162] on input "text" at bounding box center [220, 162] width 139 height 11
paste input "107,183.00"
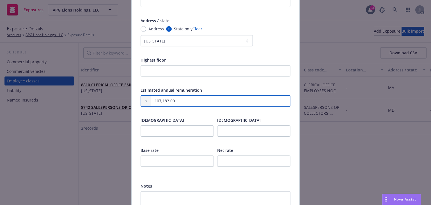
scroll to position [202, 0]
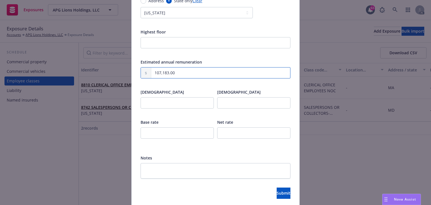
type input "107,183.00"
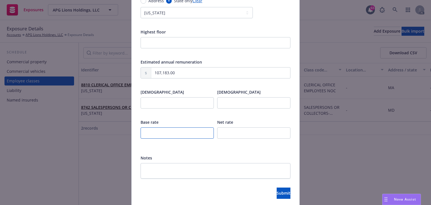
click at [156, 134] on input "number" at bounding box center [177, 132] width 73 height 11
type input "0.29"
click at [278, 196] on button "Submit" at bounding box center [284, 192] width 14 height 11
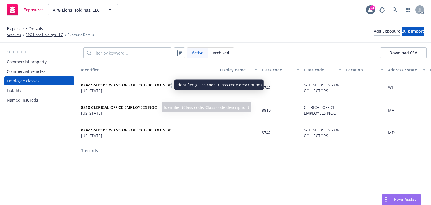
click at [105, 86] on link "8742 SALESPERSONS OR COLLECTORS-OUTSIDE" at bounding box center [126, 84] width 90 height 5
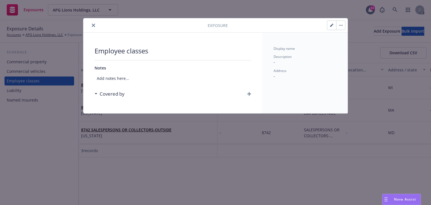
click at [250, 93] on icon "button" at bounding box center [249, 94] width 4 height 4
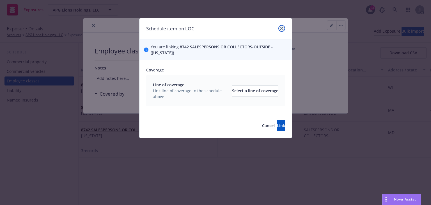
click at [280, 29] on icon "close" at bounding box center [281, 28] width 3 height 3
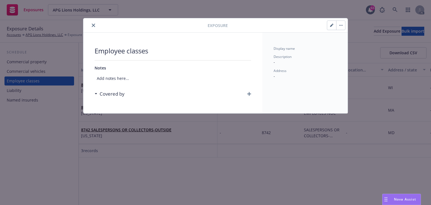
click at [93, 25] on icon "close" at bounding box center [93, 25] width 3 height 3
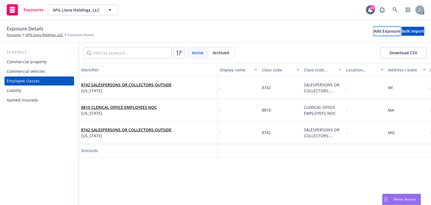
click at [374, 35] on div "Add Exposure" at bounding box center [387, 31] width 27 height 8
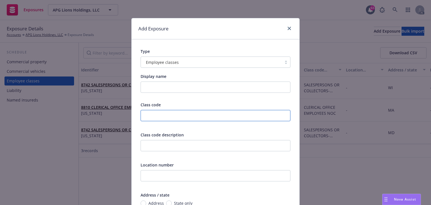
click at [162, 115] on input "text" at bounding box center [216, 115] width 150 height 11
type input "9139"
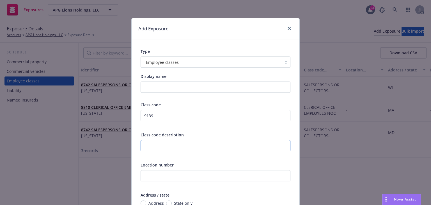
click at [168, 145] on input "text" at bounding box center [216, 145] width 150 height 11
paste input "Stop Gap"
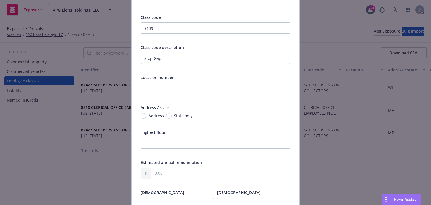
scroll to position [90, 0]
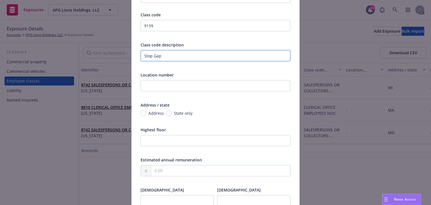
type input "Stop Gap"
click at [169, 112] on input "State only" at bounding box center [169, 113] width 6 height 6
radio input "true"
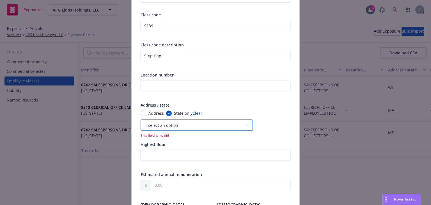
click at [166, 126] on select "-- select an option -- [US_STATE] [US_STATE] [US_STATE] [US_STATE] [US_STATE] […" at bounding box center [197, 124] width 112 height 11
select select "WA"
click at [141, 119] on select "-- select an option -- [US_STATE] [US_STATE] [US_STATE] [US_STATE] [US_STATE] […" at bounding box center [197, 124] width 112 height 11
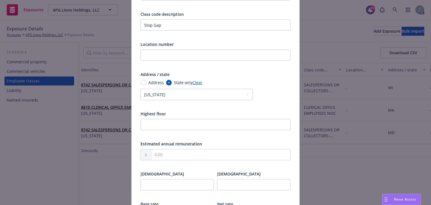
scroll to position [157, 0]
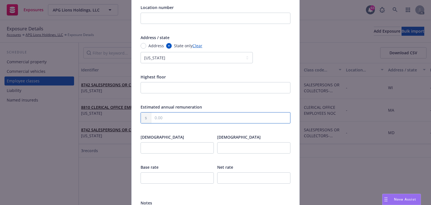
click at [163, 116] on input "text" at bounding box center [220, 117] width 139 height 11
paste input "83,858.00"
type input "83,858.00"
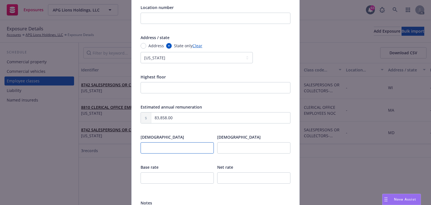
click at [149, 150] on input "number" at bounding box center [177, 147] width 73 height 11
click at [162, 176] on input "number" at bounding box center [177, 177] width 73 height 11
paste input "0.0720"
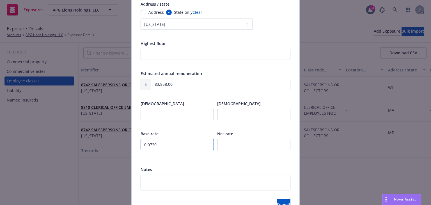
scroll to position [223, 0]
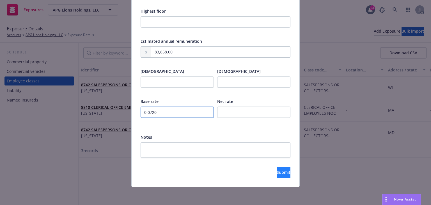
type input "0.0720"
click at [277, 172] on span "Submit" at bounding box center [284, 171] width 14 height 5
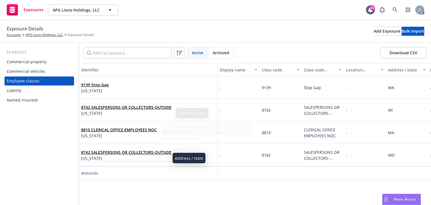
click at [129, 158] on span "[US_STATE]" at bounding box center [126, 158] width 90 height 6
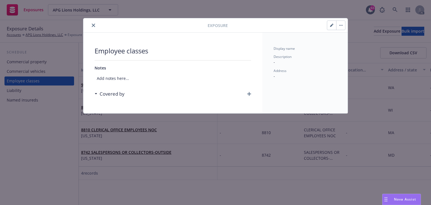
click at [249, 94] on icon "button" at bounding box center [249, 94] width 4 height 4
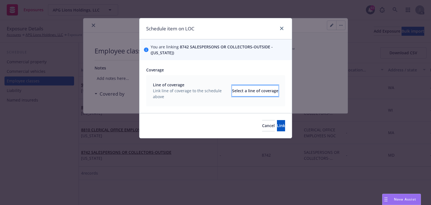
click at [235, 86] on div "Select a line of coverage" at bounding box center [255, 90] width 46 height 11
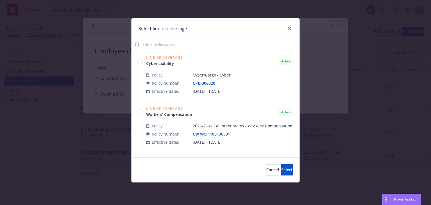
click at [173, 44] on input "Filter by keyword" at bounding box center [216, 44] width 168 height 11
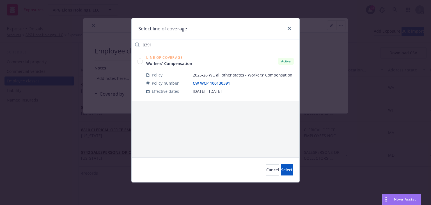
type input "0391"
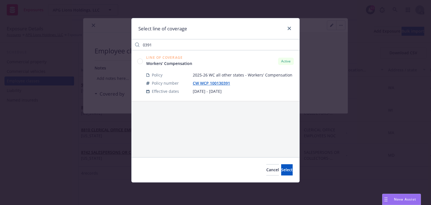
click at [141, 61] on circle at bounding box center [139, 60] width 5 height 5
click at [281, 168] on span "Select" at bounding box center [287, 169] width 12 height 5
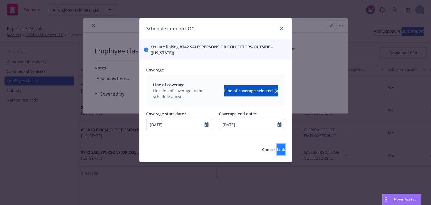
click at [277, 152] on button "Link" at bounding box center [281, 149] width 8 height 11
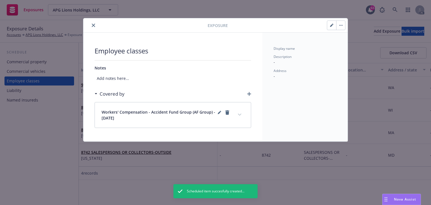
click at [241, 113] on icon "expand content" at bounding box center [239, 114] width 3 height 2
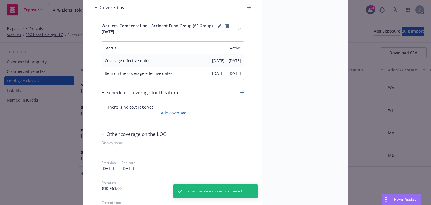
scroll to position [90, 0]
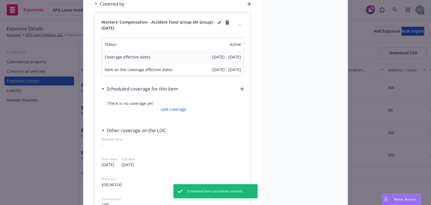
click at [185, 112] on div "There is no coverage yet add coverage" at bounding box center [173, 106] width 143 height 23
click at [182, 110] on link "add coverage" at bounding box center [173, 109] width 27 height 6
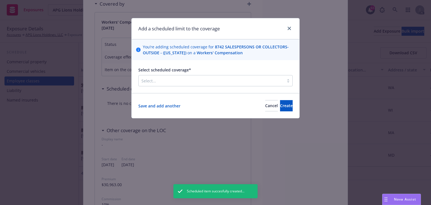
click at [191, 79] on div at bounding box center [211, 80] width 140 height 7
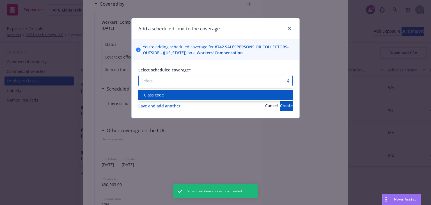
click at [180, 96] on div "Class code" at bounding box center [216, 95] width 148 height 6
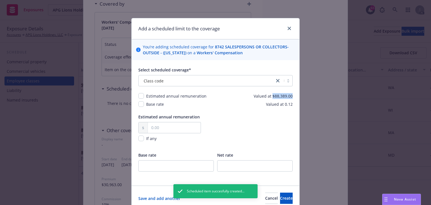
drag, startPoint x: 272, startPoint y: 95, endPoint x: 303, endPoint y: 97, distance: 31.2
click at [303, 97] on div "Add a scheduled limit to the coverage You’re adding scheduled coverage for 8742…" at bounding box center [215, 102] width 431 height 205
copy span "$88,389.00"
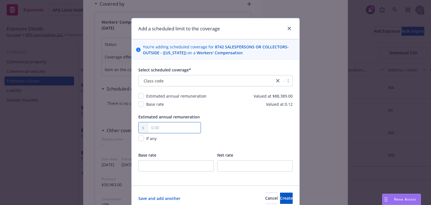
click at [163, 128] on input "text" at bounding box center [174, 127] width 53 height 11
paste input "88,389.00"
type input "88,389.00"
click at [141, 97] on input "checkbox" at bounding box center [141, 96] width 6 height 6
checkbox input "true"
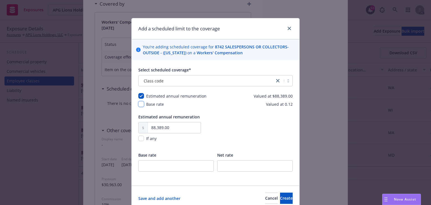
click at [140, 104] on input "checkbox" at bounding box center [141, 104] width 6 height 6
checkbox input "true"
drag, startPoint x: 274, startPoint y: 104, endPoint x: 297, endPoint y: 106, distance: 23.7
click at [297, 106] on div "Select scheduled coverage* Class code Estimated annual remuneration Valued at $…" at bounding box center [216, 122] width 168 height 125
copy span "ed at 0.12"
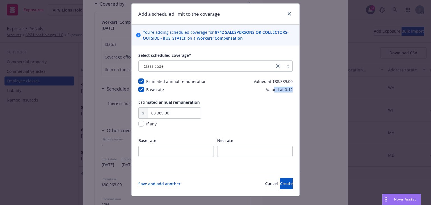
scroll to position [22, 0]
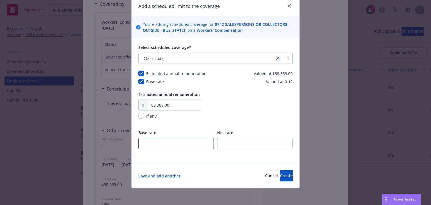
click at [164, 142] on input "number" at bounding box center [175, 142] width 75 height 11
paste input "12"
click at [145, 140] on input "number" at bounding box center [175, 142] width 75 height 11
type input "0.12"
click at [285, 179] on button "Create" at bounding box center [286, 175] width 13 height 11
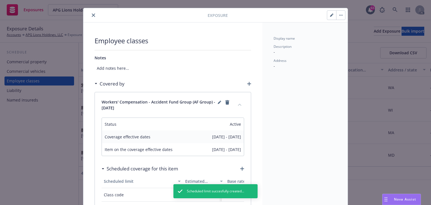
scroll to position [0, 0]
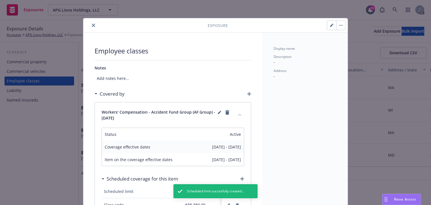
drag, startPoint x: 89, startPoint y: 24, endPoint x: 91, endPoint y: 29, distance: 5.2
click at [90, 24] on button "close" at bounding box center [93, 25] width 7 height 7
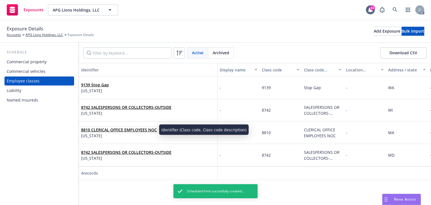
click at [122, 132] on span "8810 CLERICAL OFFICE EMPLOYEES NOC" at bounding box center [119, 130] width 76 height 6
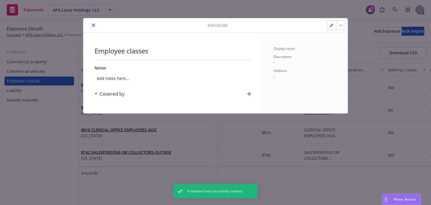
click at [249, 93] on icon "button" at bounding box center [249, 94] width 4 height 4
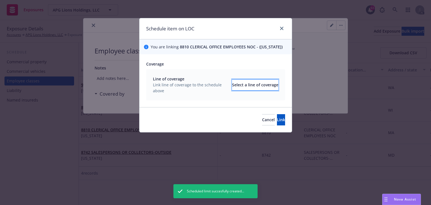
click at [250, 90] on div "Select a line of coverage" at bounding box center [255, 84] width 46 height 11
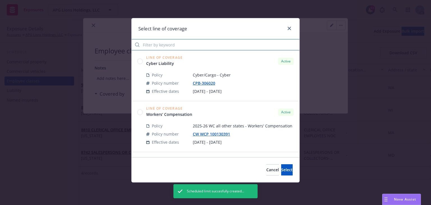
click at [157, 43] on input "Filter by keyword" at bounding box center [216, 44] width 168 height 11
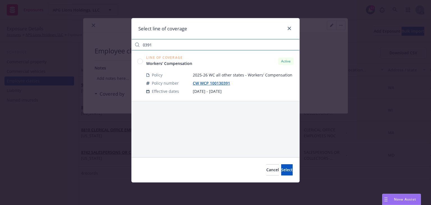
type input "0391"
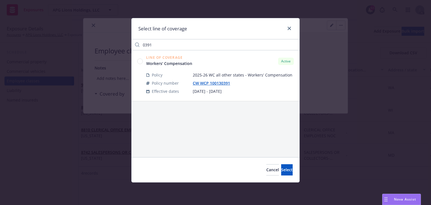
click at [138, 61] on circle at bounding box center [139, 60] width 5 height 5
click at [287, 171] on button "Select" at bounding box center [287, 169] width 12 height 11
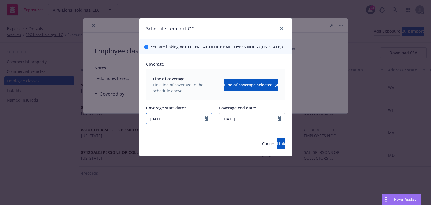
click at [195, 124] on input "[DATE]" at bounding box center [175, 118] width 58 height 11
select select "6"
click at [277, 149] on button "Link" at bounding box center [281, 143] width 8 height 11
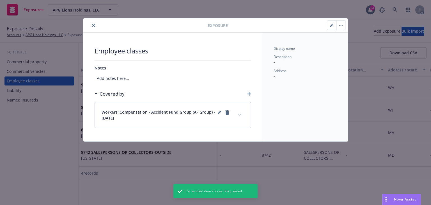
click at [240, 114] on icon "expand content" at bounding box center [239, 114] width 3 height 2
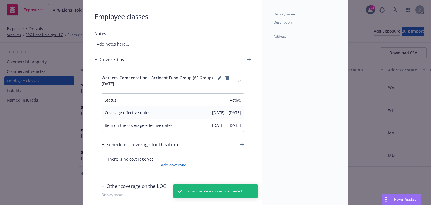
scroll to position [45, 0]
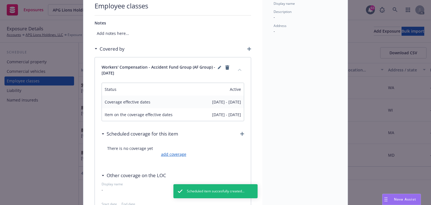
click at [169, 153] on link "add coverage" at bounding box center [173, 154] width 27 height 6
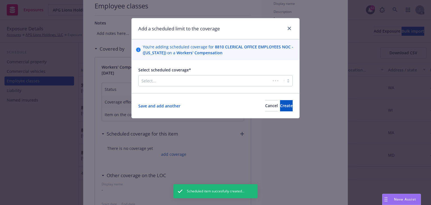
click at [192, 76] on div "Select..." at bounding box center [205, 80] width 132 height 9
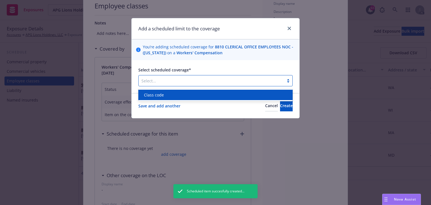
click at [189, 94] on div "Class code" at bounding box center [216, 95] width 148 height 6
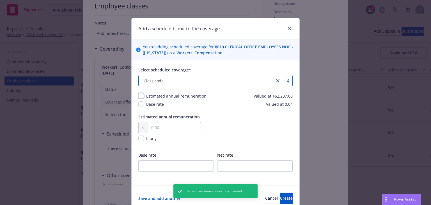
click at [139, 97] on input "checkbox" at bounding box center [141, 96] width 6 height 6
checkbox input "true"
click at [140, 102] on input "checkbox" at bounding box center [141, 104] width 6 height 6
checkbox input "true"
drag, startPoint x: 240, startPoint y: 97, endPoint x: 291, endPoint y: 98, distance: 51.1
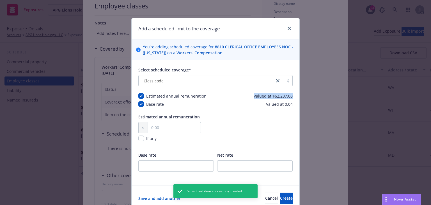
click at [291, 98] on div "Estimated annual remuneration Valued at $62,237.00" at bounding box center [215, 96] width 154 height 6
copy span "Valued at $62,237.00"
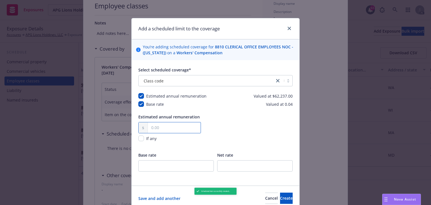
click at [160, 127] on input "text" at bounding box center [174, 127] width 53 height 11
paste input "62,237.00"
type input "62,237.00"
click at [296, 106] on div "Select scheduled coverage* Class code Estimated annual remuneration Valued at $…" at bounding box center [216, 122] width 168 height 125
click at [284, 114] on div "Estimated annual remuneration 62,237.00 If any" at bounding box center [215, 131] width 154 height 35
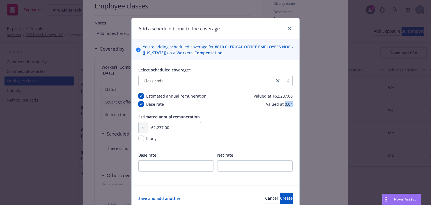
copy span "0.04"
drag, startPoint x: 283, startPoint y: 104, endPoint x: 291, endPoint y: 106, distance: 7.9
click at [291, 106] on div "Select scheduled coverage* Class code Estimated annual remuneration Valued at $…" at bounding box center [216, 122] width 168 height 125
click at [161, 163] on input "number" at bounding box center [175, 165] width 75 height 11
paste input "0.04"
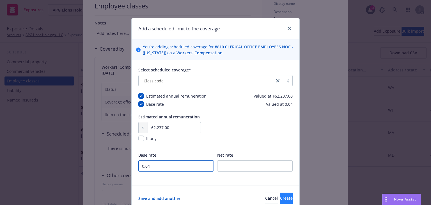
type input "0.04"
click at [280, 196] on button "Create" at bounding box center [286, 197] width 13 height 11
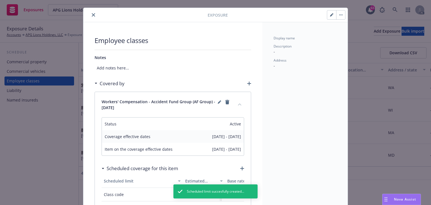
scroll to position [0, 0]
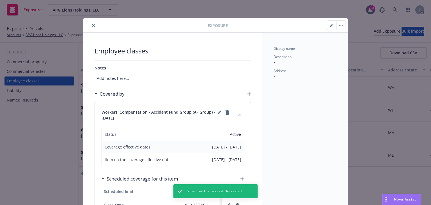
click at [90, 24] on button "close" at bounding box center [93, 25] width 7 height 7
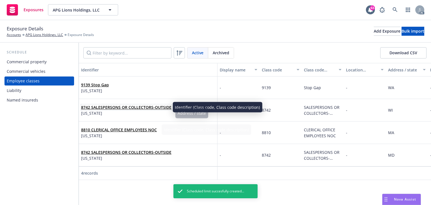
click at [135, 109] on link "8742 SALESPERSONS OR COLLECTORS-OUTSIDE" at bounding box center [126, 106] width 90 height 5
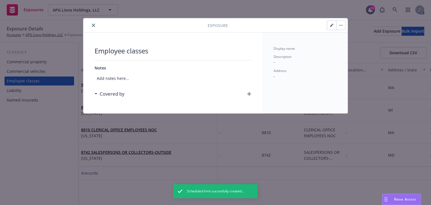
click at [249, 94] on icon "button" at bounding box center [249, 94] width 4 height 4
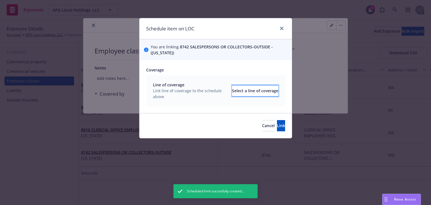
click at [237, 92] on div "Select a line of coverage" at bounding box center [255, 90] width 46 height 11
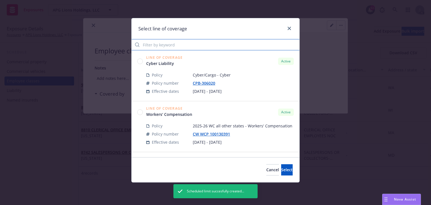
click at [154, 42] on input "Filter by keyword" at bounding box center [216, 44] width 168 height 11
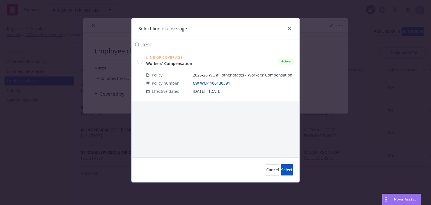
type input "0391"
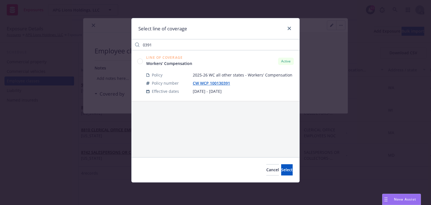
click at [141, 63] on circle at bounding box center [139, 60] width 5 height 5
click at [285, 171] on button "Select" at bounding box center [287, 169] width 12 height 11
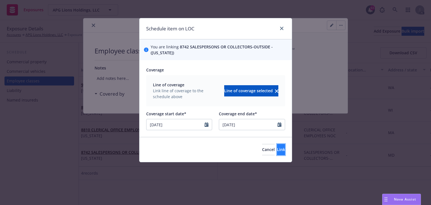
click at [277, 148] on span "Link" at bounding box center [281, 148] width 8 height 5
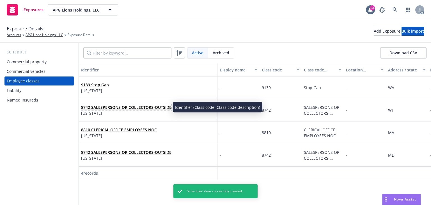
click at [125, 105] on link "8742 SALESPERSONS OR COLLECTORS-OUTSIDE" at bounding box center [126, 106] width 90 height 5
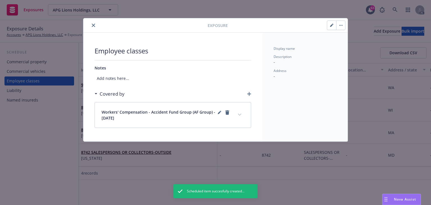
click at [242, 115] on button "expand content" at bounding box center [239, 114] width 9 height 9
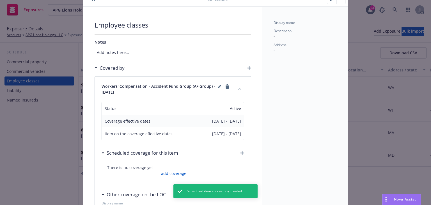
scroll to position [67, 0]
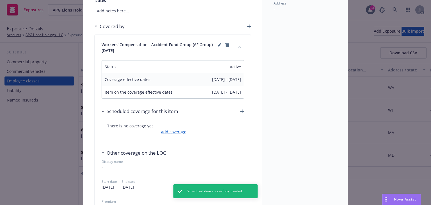
click at [176, 132] on link "add coverage" at bounding box center [173, 132] width 27 height 6
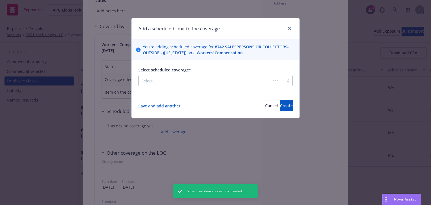
click at [183, 80] on div at bounding box center [204, 80] width 126 height 7
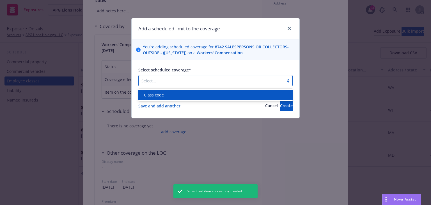
click at [175, 96] on div "Class code" at bounding box center [216, 95] width 148 height 6
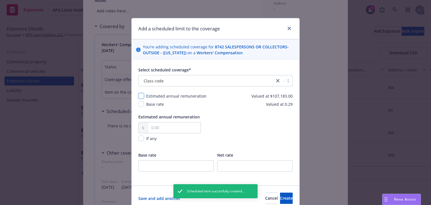
click at [142, 95] on input "checkbox" at bounding box center [141, 96] width 6 height 6
checkbox input "true"
click at [141, 103] on input "checkbox" at bounding box center [141, 104] width 6 height 6
checkbox input "true"
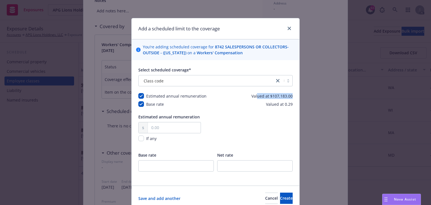
drag, startPoint x: 277, startPoint y: 98, endPoint x: 306, endPoint y: 99, distance: 29.5
click at [306, 99] on div "Add a scheduled limit to the coverage You’re adding scheduled coverage for 8742…" at bounding box center [215, 102] width 431 height 205
click at [273, 107] on div "Select scheduled coverage* Class code Estimated annual remuneration Valued at $…" at bounding box center [215, 123] width 154 height 112
drag, startPoint x: 270, startPoint y: 97, endPoint x: 293, endPoint y: 96, distance: 23.0
click at [293, 96] on div "Select scheduled coverage* Class code Estimated annual remuneration Valued at $…" at bounding box center [216, 122] width 168 height 125
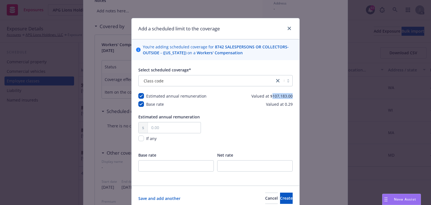
copy span "107,183.00"
click at [164, 134] on div "If any" at bounding box center [169, 131] width 63 height 19
click at [163, 127] on input "text" at bounding box center [174, 127] width 53 height 11
paste input "107,183.00"
type input "107,183.00"
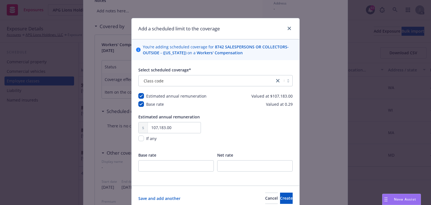
click at [255, 136] on div "Estimated annual remuneration 107,183.00 If any" at bounding box center [215, 131] width 154 height 35
drag, startPoint x: 292, startPoint y: 104, endPoint x: 300, endPoint y: 105, distance: 7.6
click at [300, 105] on div "Add a scheduled limit to the coverage You’re adding scheduled coverage for 8742…" at bounding box center [215, 102] width 431 height 205
copy span "0.29"
click at [171, 159] on div "Base rate" at bounding box center [175, 165] width 75 height 27
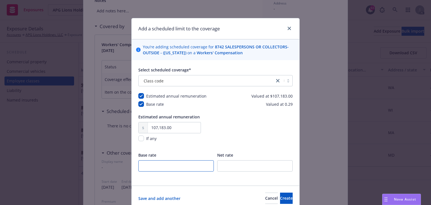
click at [168, 164] on input "number" at bounding box center [175, 165] width 75 height 11
paste input "0.29"
type input "0.29"
click at [280, 198] on button "Create" at bounding box center [286, 197] width 13 height 11
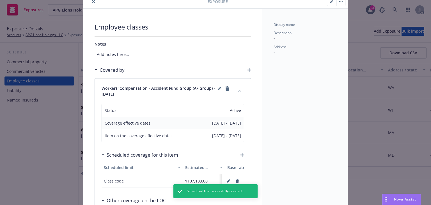
scroll to position [0, 0]
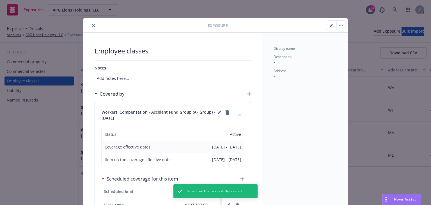
click at [93, 26] on icon "close" at bounding box center [93, 25] width 3 height 3
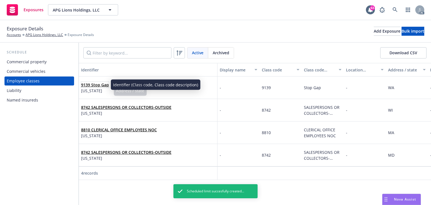
click at [102, 86] on link "9139 Stop Gap" at bounding box center [95, 84] width 28 height 5
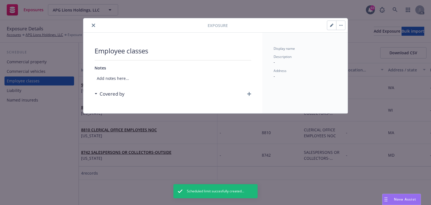
click at [249, 93] on icon "button" at bounding box center [249, 94] width 4 height 4
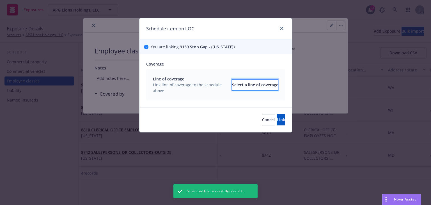
click at [232, 85] on div "Select a line of coverage" at bounding box center [255, 84] width 46 height 11
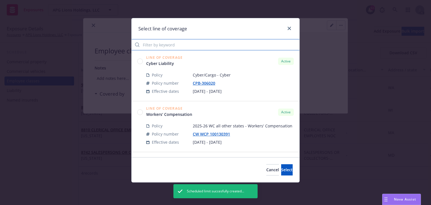
click at [167, 47] on input "Filter by keyword" at bounding box center [216, 44] width 168 height 11
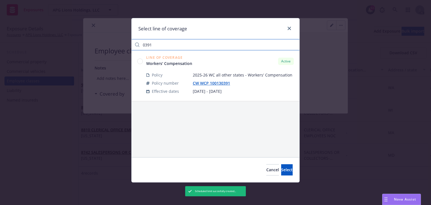
type input "0391"
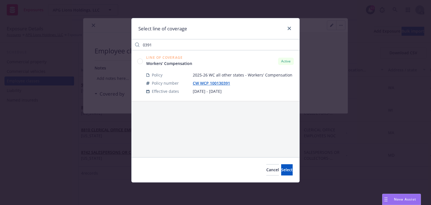
click at [140, 62] on circle at bounding box center [139, 60] width 5 height 5
click at [281, 171] on span "Select" at bounding box center [287, 169] width 12 height 5
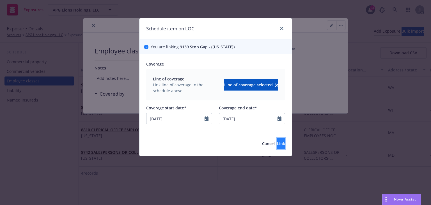
click at [277, 143] on span "Link" at bounding box center [281, 143] width 8 height 5
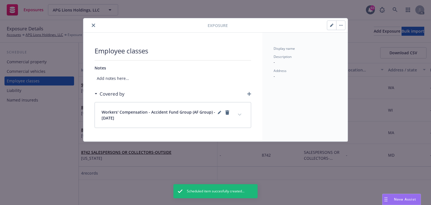
click at [239, 113] on button "expand content" at bounding box center [239, 114] width 9 height 9
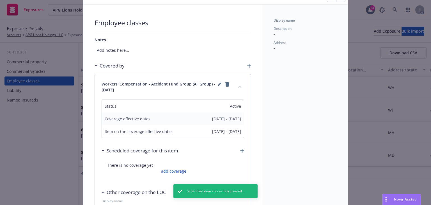
scroll to position [67, 0]
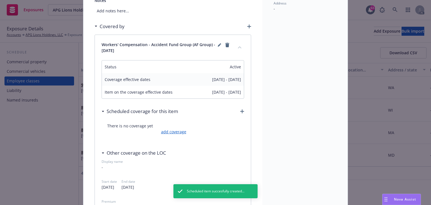
click at [172, 131] on link "add coverage" at bounding box center [173, 132] width 27 height 6
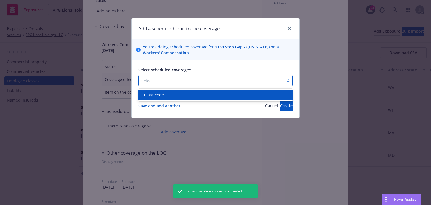
click at [185, 79] on div at bounding box center [211, 80] width 140 height 7
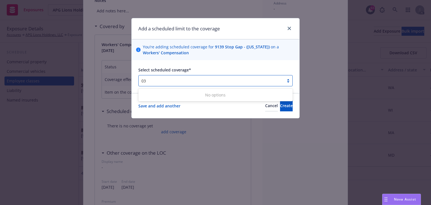
type input "0"
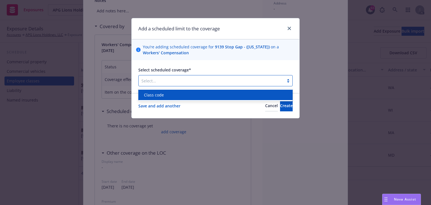
click at [180, 95] on div "Class code" at bounding box center [216, 95] width 148 height 6
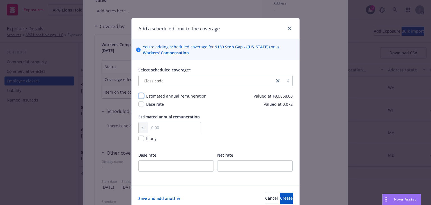
click at [141, 95] on input "checkbox" at bounding box center [141, 96] width 6 height 6
checkbox input "true"
click at [141, 101] on input "checkbox" at bounding box center [141, 104] width 6 height 6
checkbox input "true"
click at [302, 98] on div "Add a scheduled limit to the coverage You’re adding scheduled coverage for 9139…" at bounding box center [215, 102] width 431 height 205
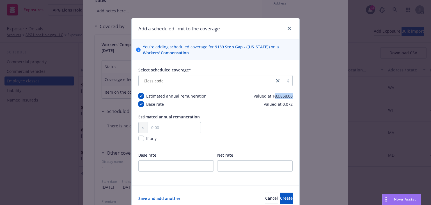
copy span "83,858.00"
click at [178, 119] on span "Estimated annual remuneration" at bounding box center [168, 116] width 61 height 5
click at [175, 125] on input "text" at bounding box center [174, 127] width 53 height 11
paste input "83,858.00"
type input "83,858.00"
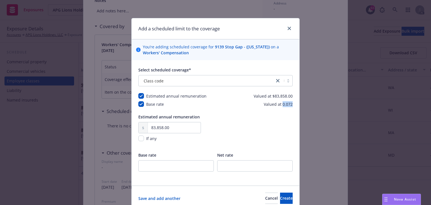
drag, startPoint x: 282, startPoint y: 103, endPoint x: 297, endPoint y: 104, distance: 15.5
click at [297, 104] on div "Select scheduled coverage* Class code Estimated annual remuneration Valued at $…" at bounding box center [216, 122] width 168 height 125
copy span "0.072"
click at [182, 164] on input "number" at bounding box center [175, 165] width 75 height 11
paste input "0.072"
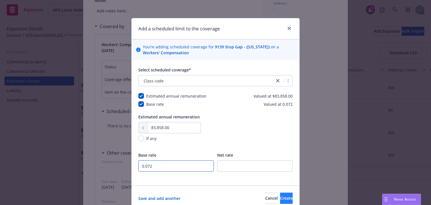
type input "0.072"
click at [284, 199] on button "Create" at bounding box center [286, 197] width 13 height 11
